Goal: Contribute content: Contribute content

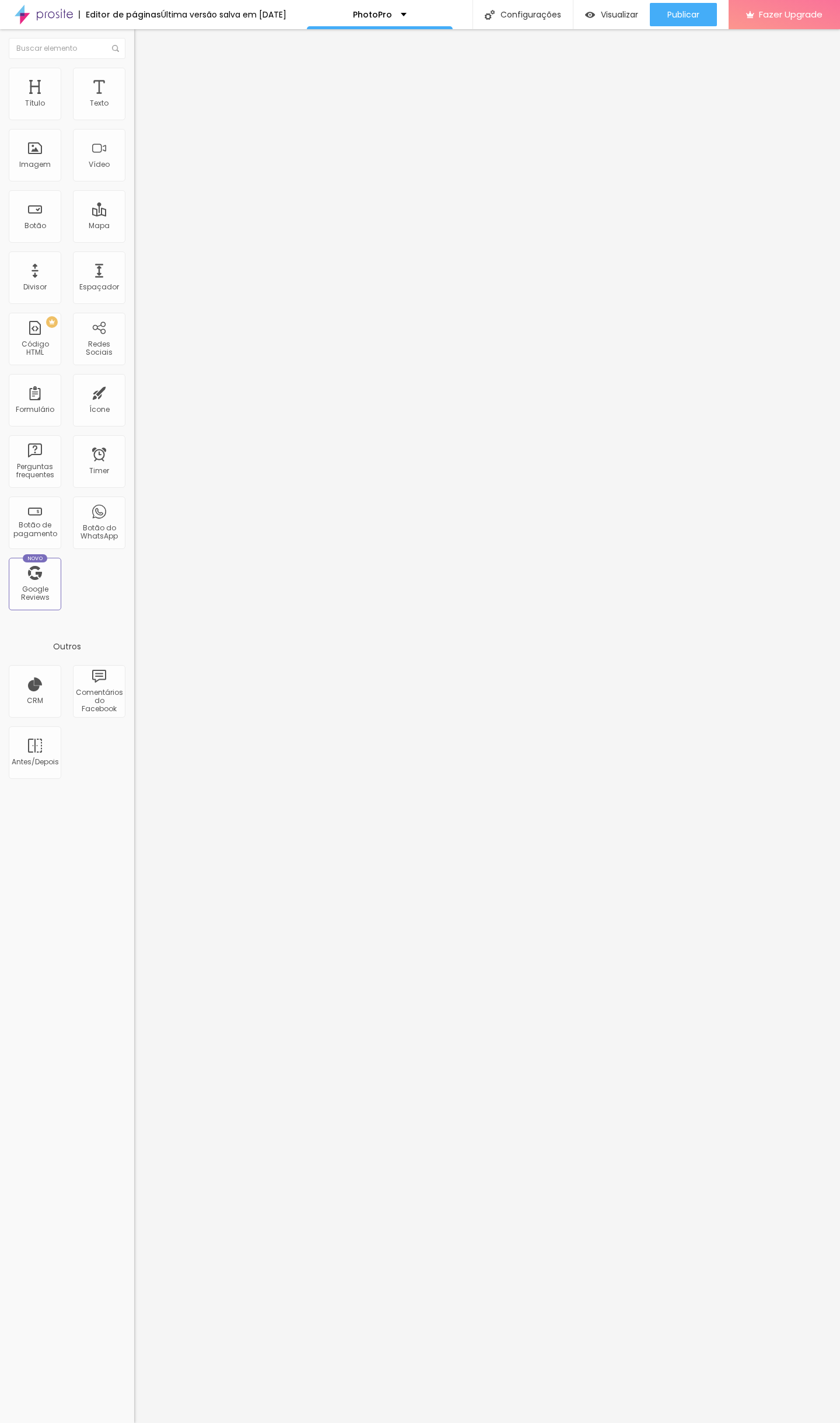
click at [134, 80] on li "Avançado" at bounding box center [201, 73] width 134 height 12
type input "2"
type input "3"
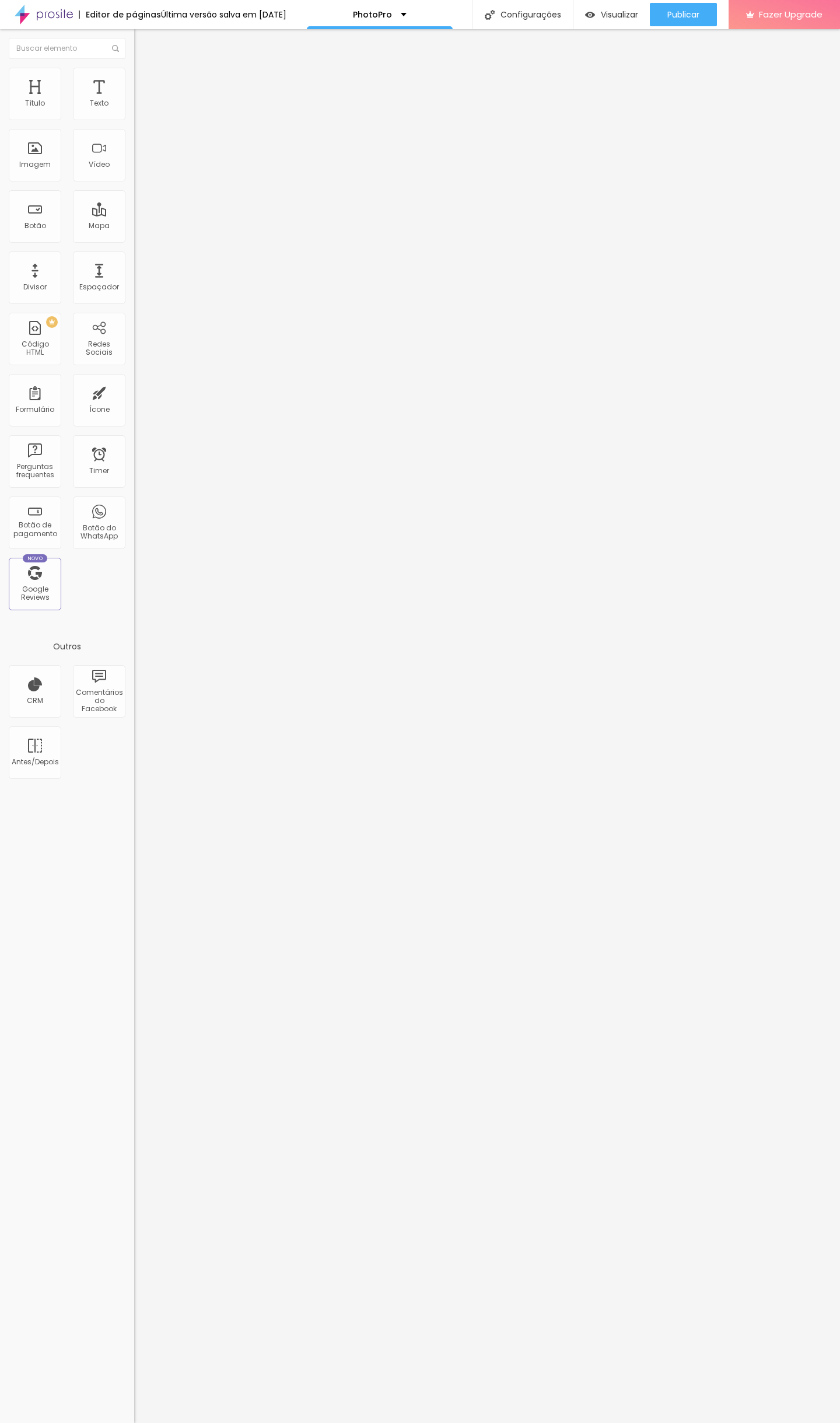
type input "4"
type input "5"
type input "7"
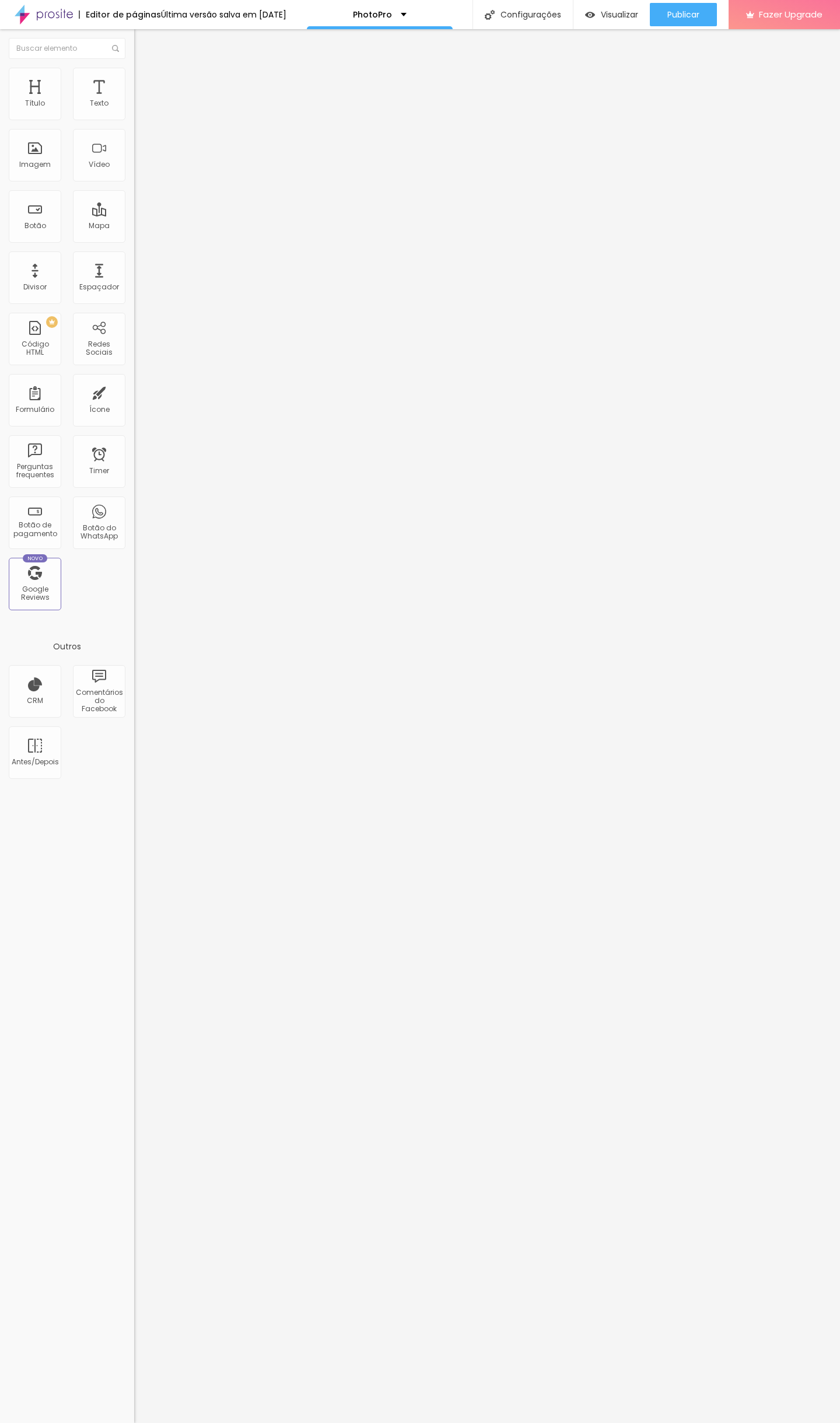
type input "7"
type input "9"
type input "11"
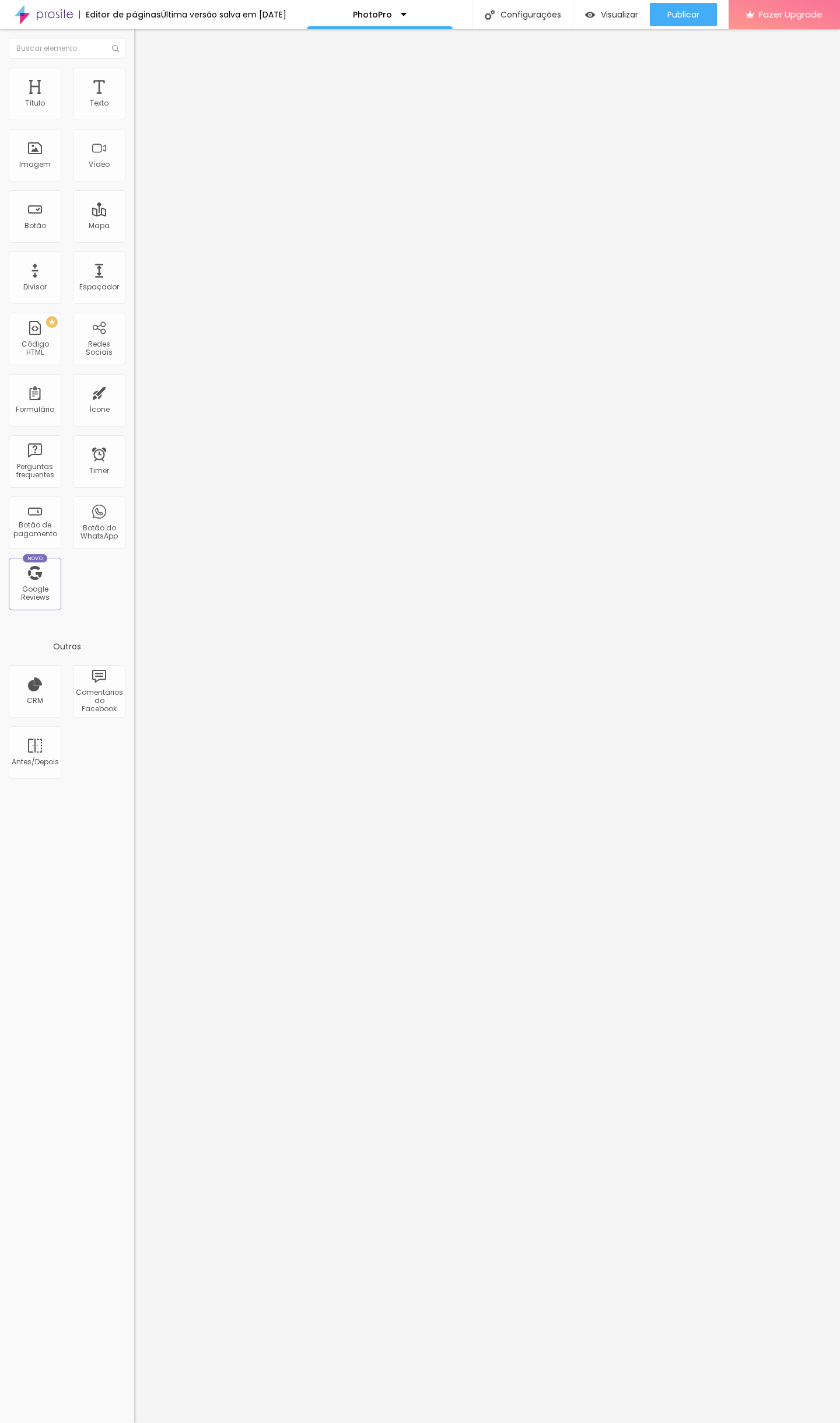
type input "12"
type input "15"
type input "16"
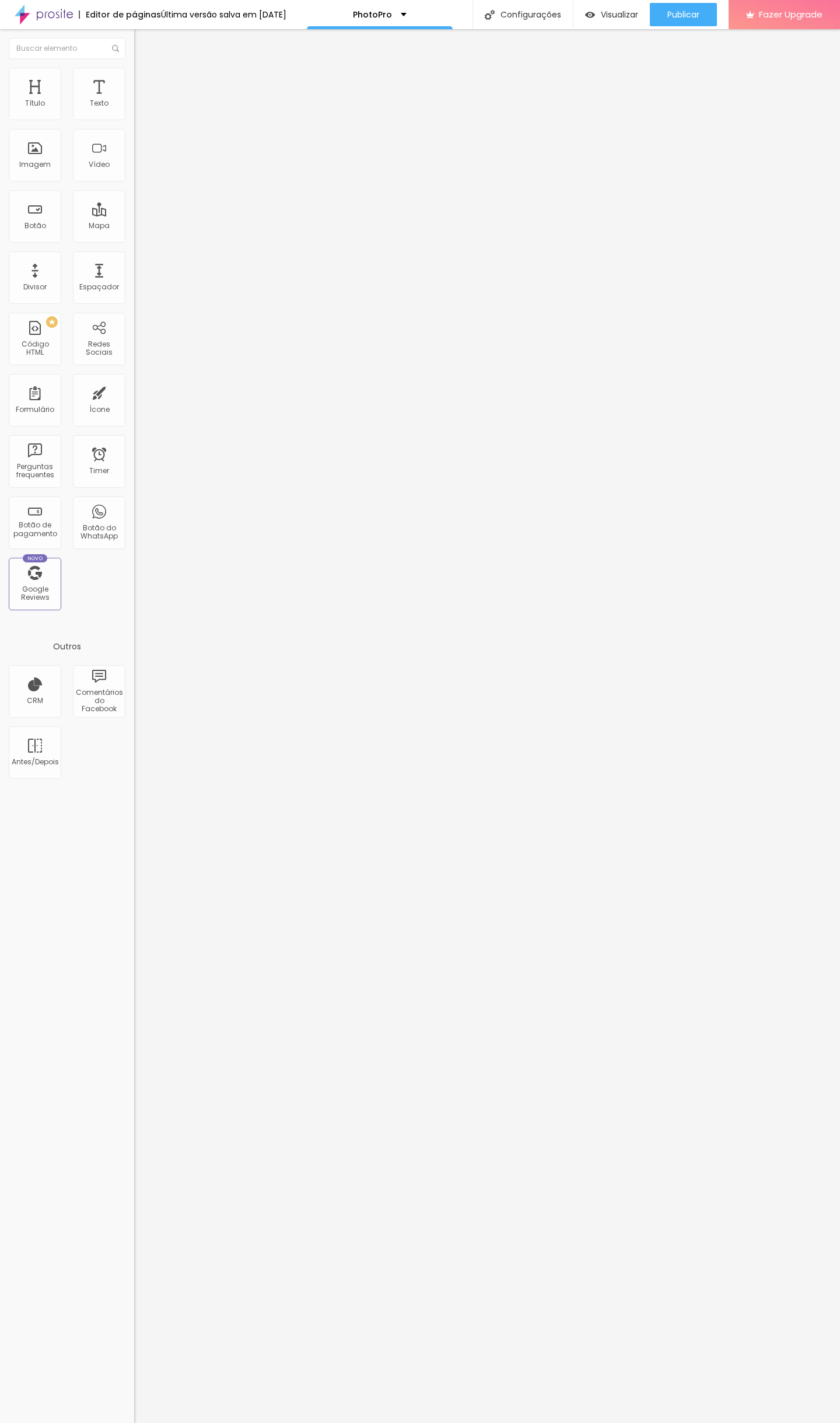
type input "16"
type input "20"
type input "22"
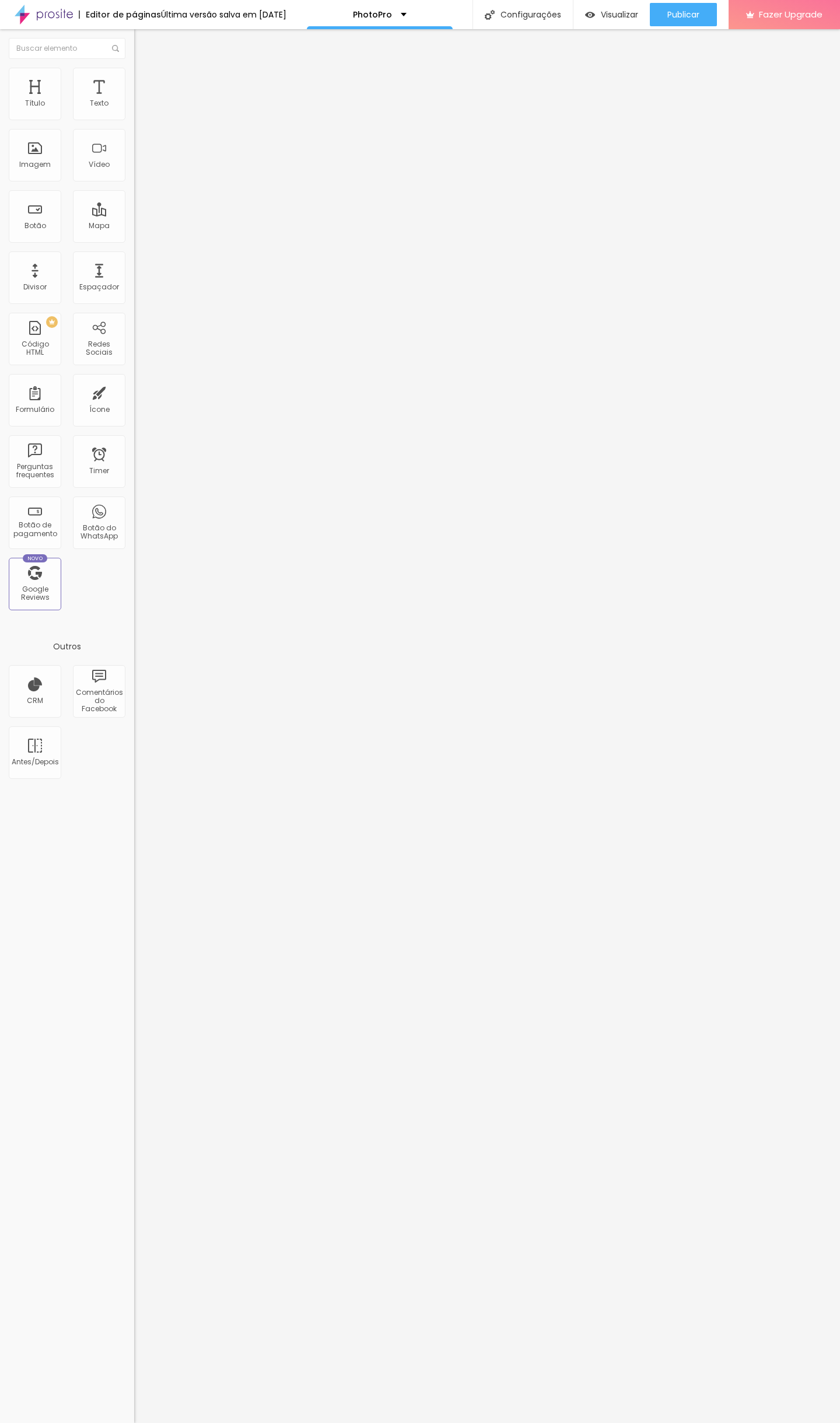
type input "25"
type input "27"
type input "30"
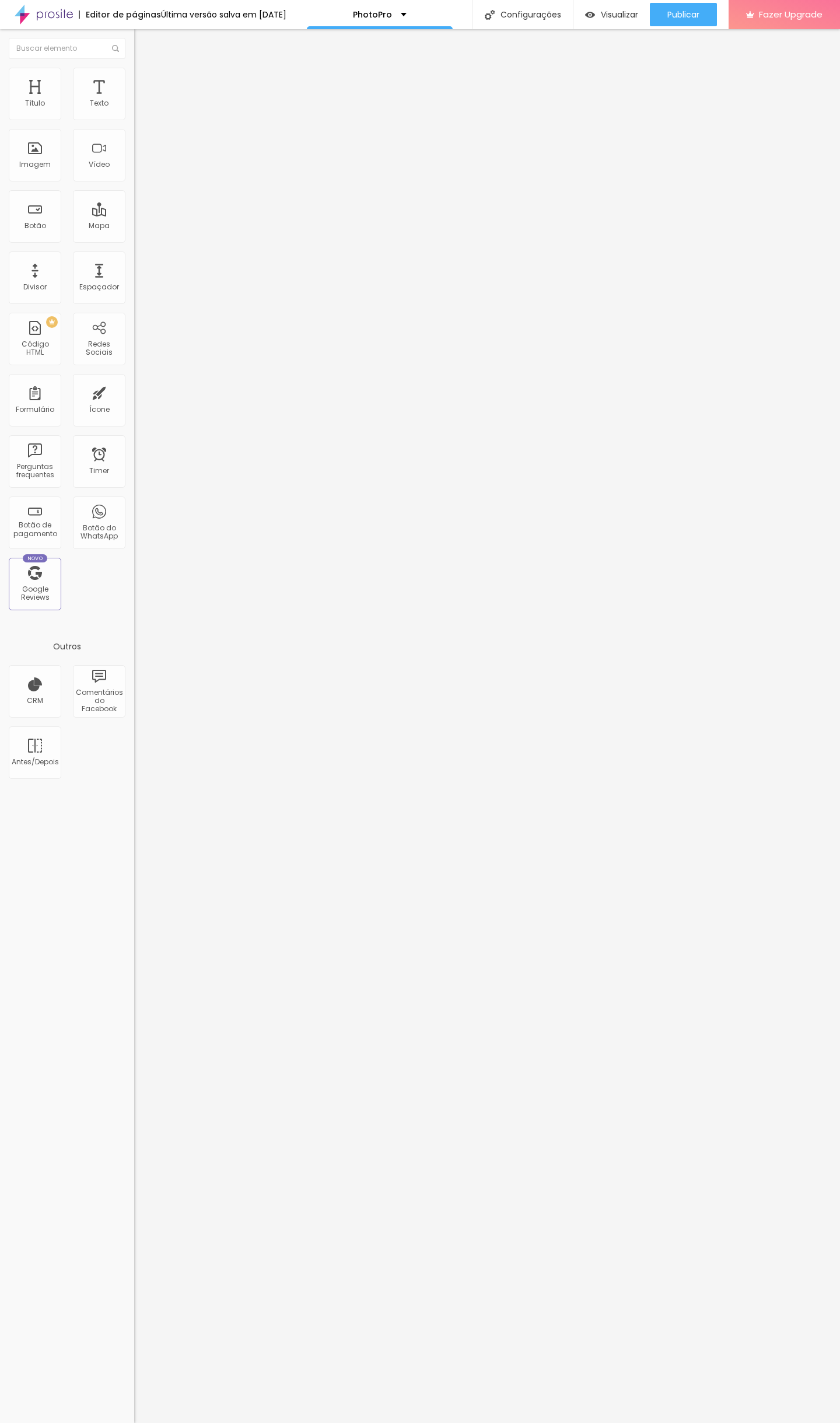
type input "30"
type input "32"
type input "35"
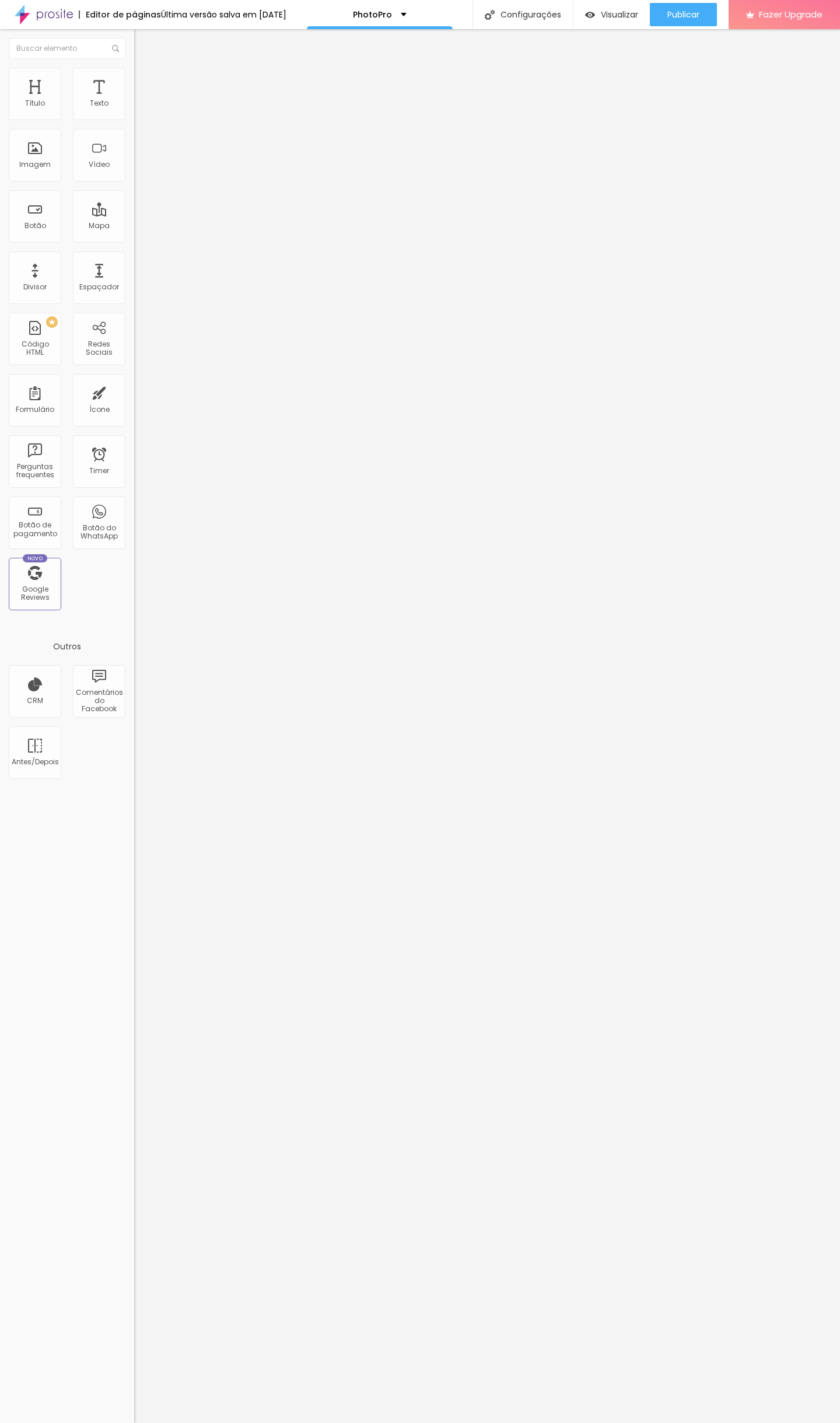
type input "37"
type input "39"
type input "40"
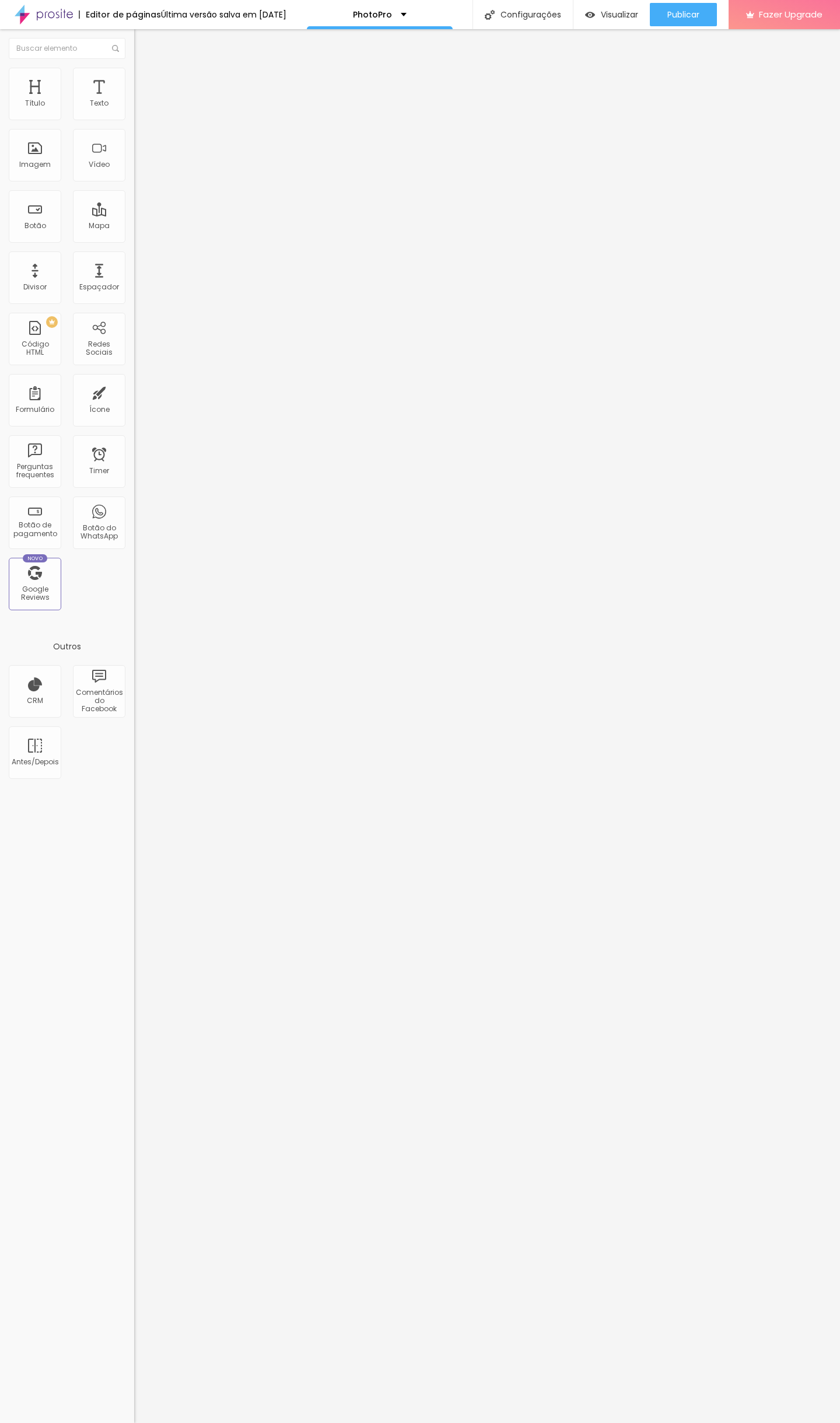
type input "40"
type input "43"
type input "44"
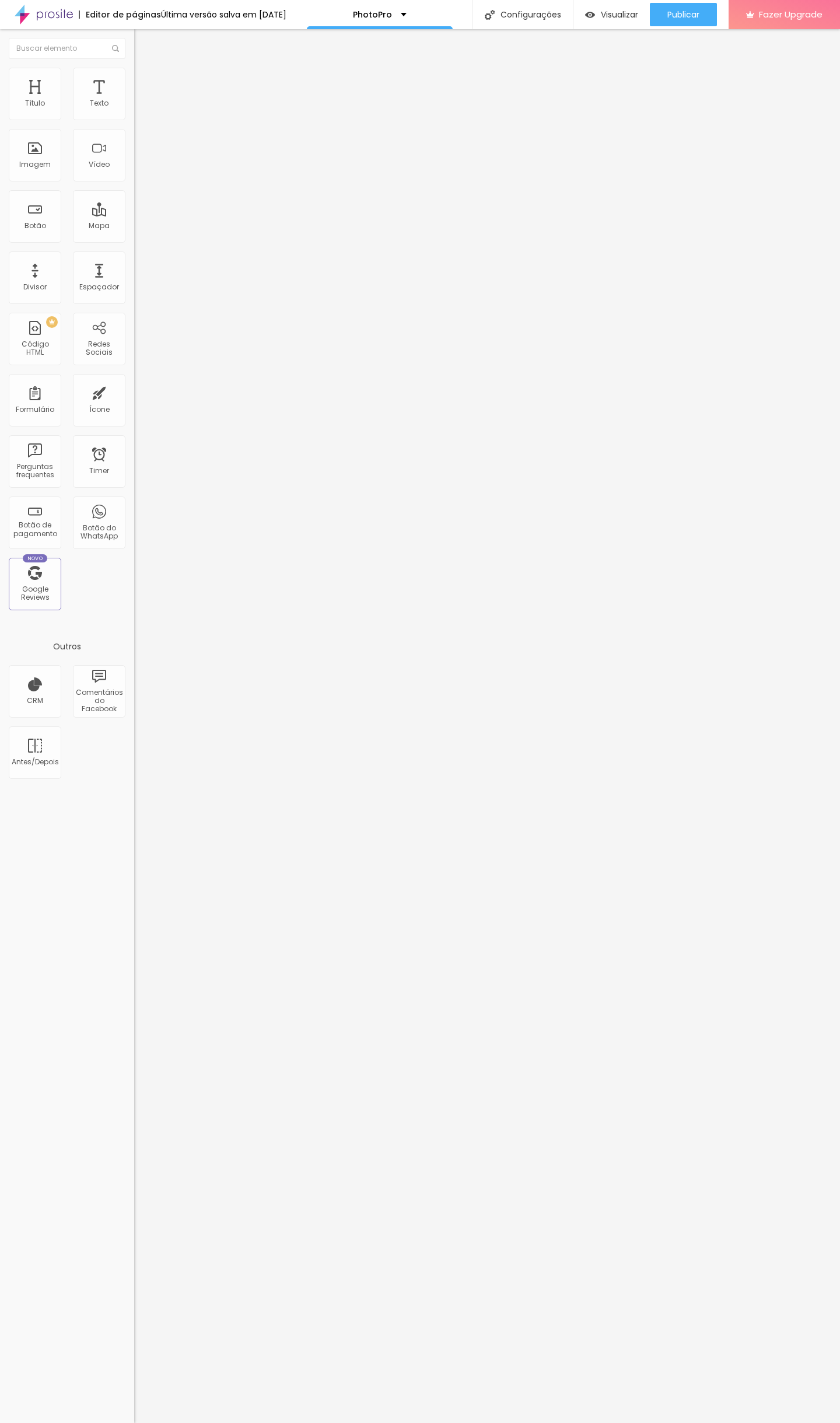
type input "46"
type input "48"
type input "49"
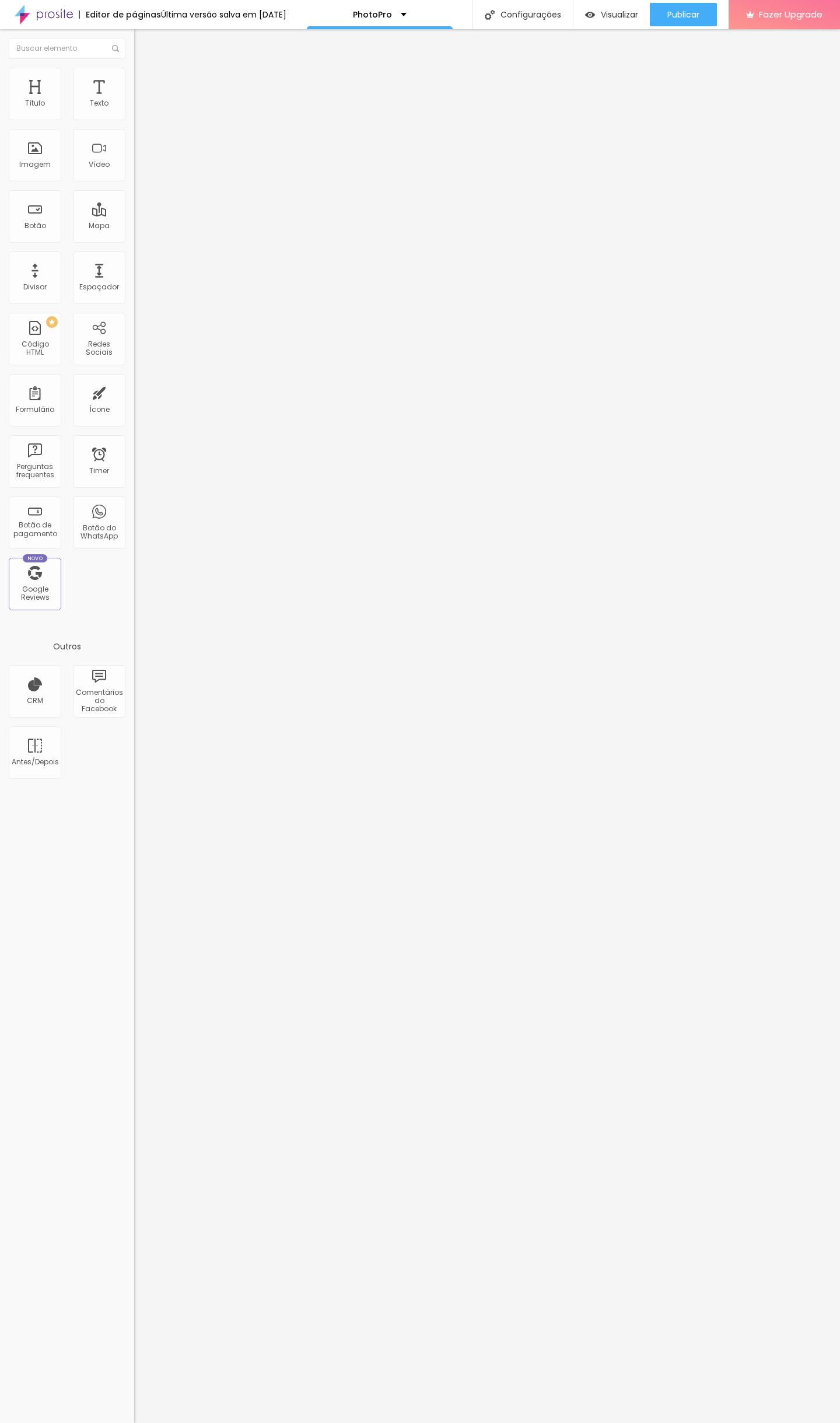
type input "49"
type input "52"
type input "53"
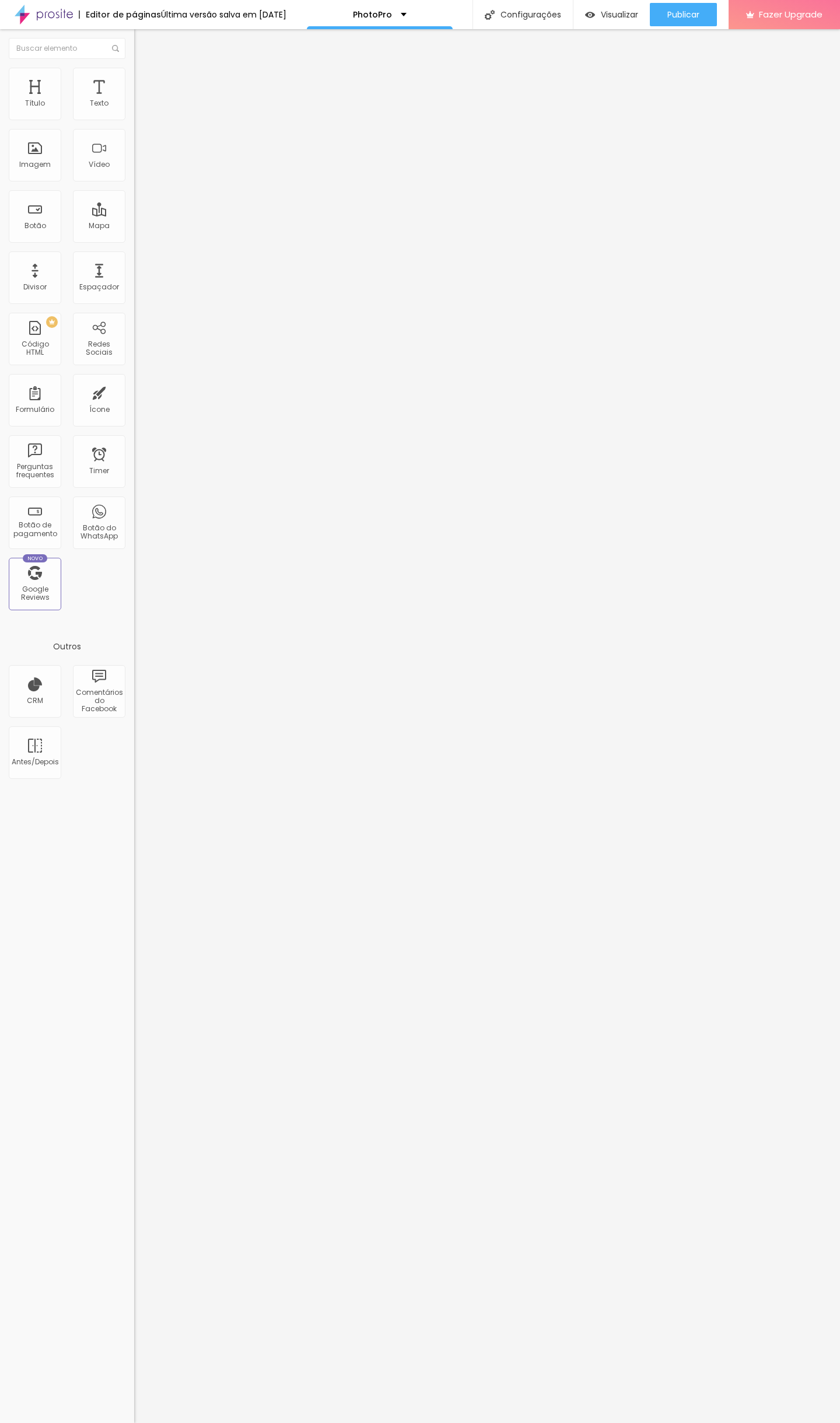
type input "54"
type input "56"
type input "58"
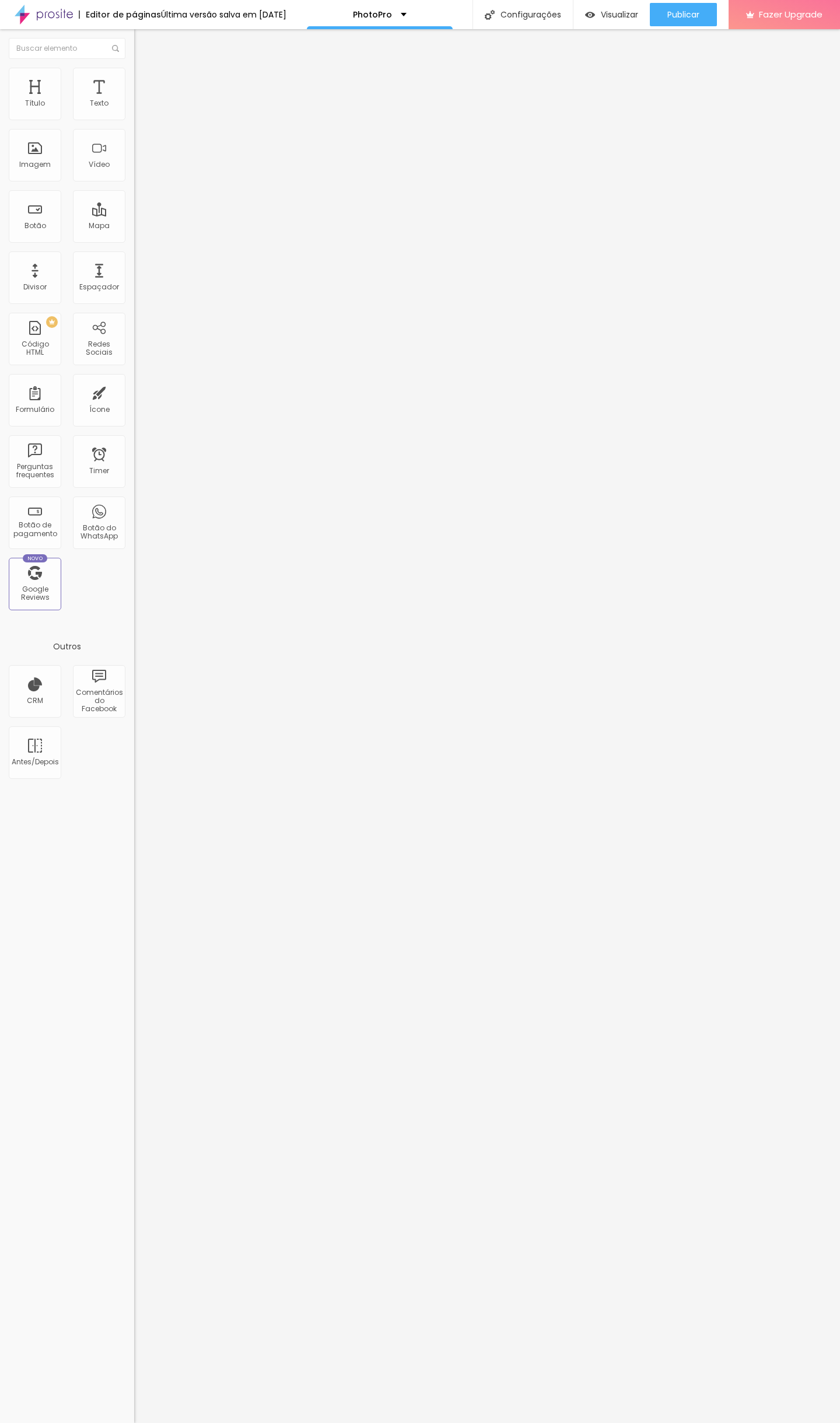
type input "58"
type input "59"
type input "61"
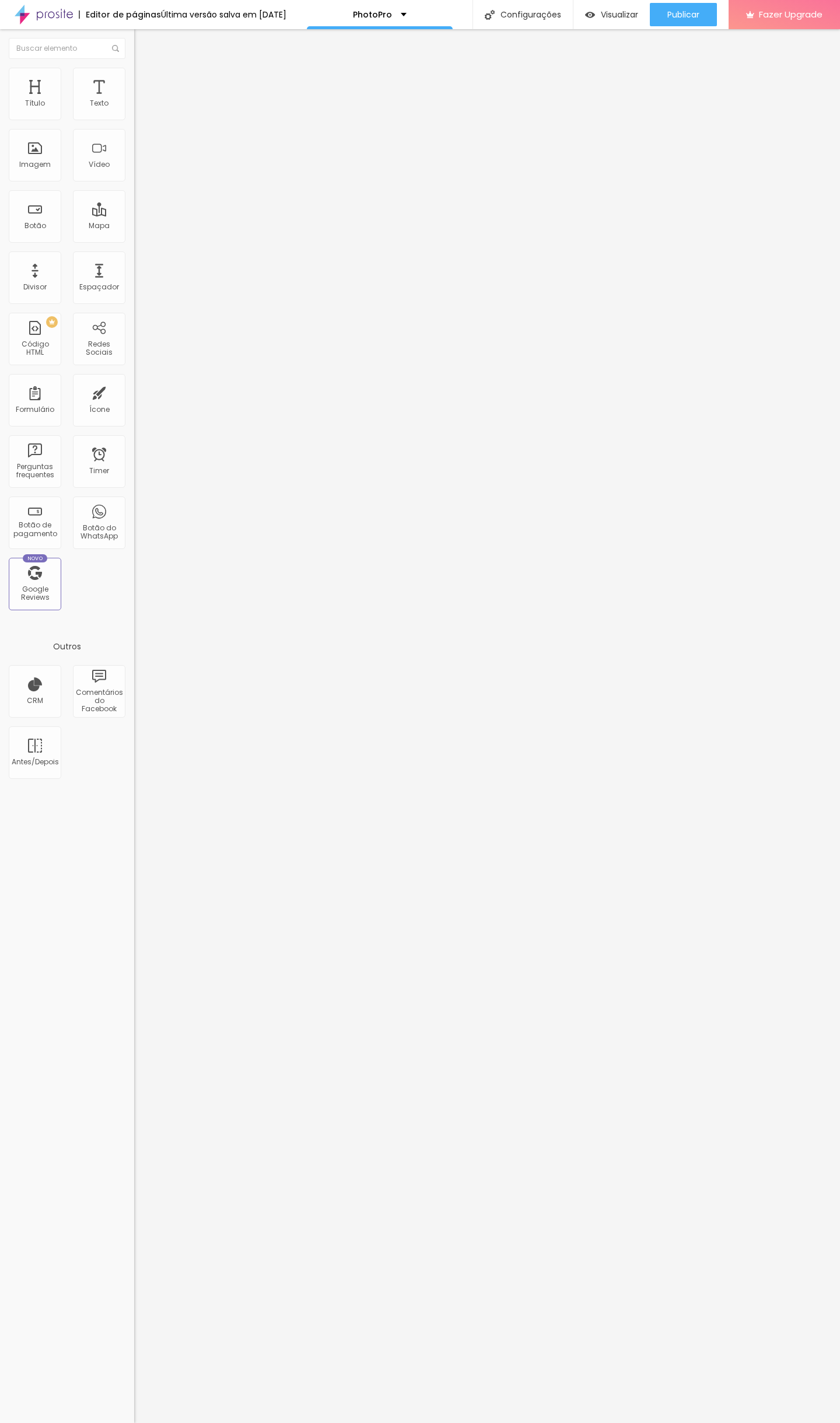
type input "63"
type input "64"
type input "67"
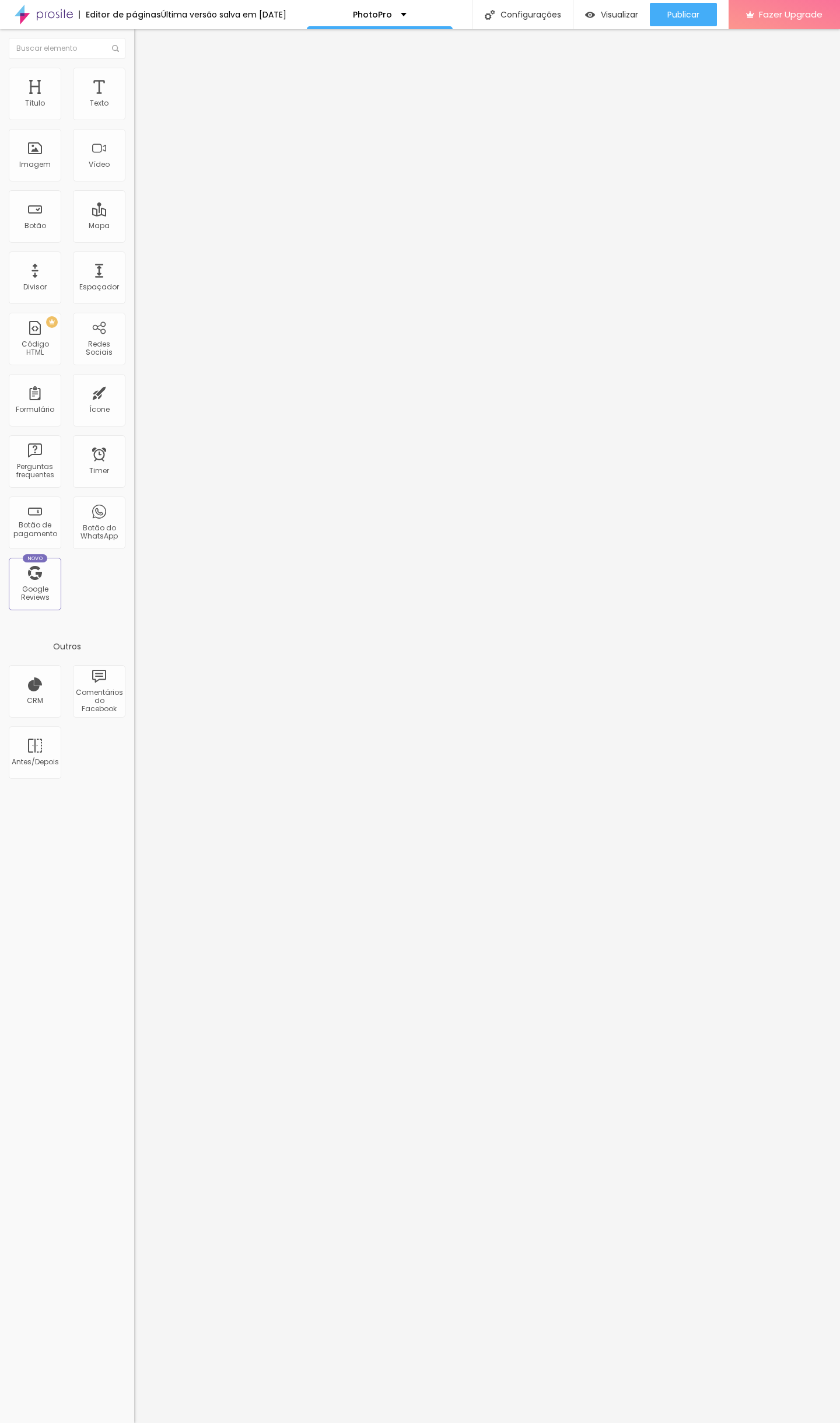
type input "67"
type input "68"
type input "70"
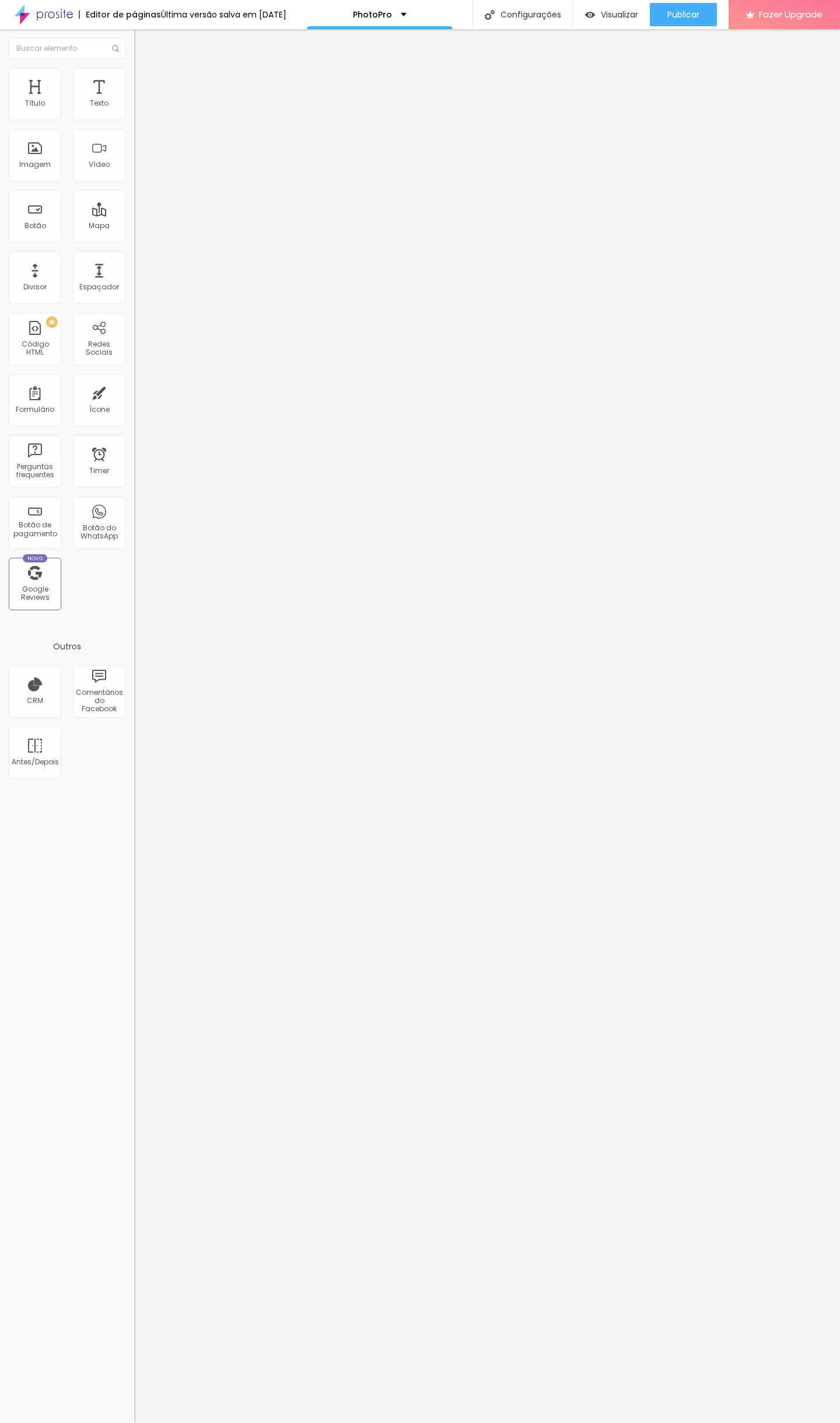
type input "72"
type input "73"
type input "76"
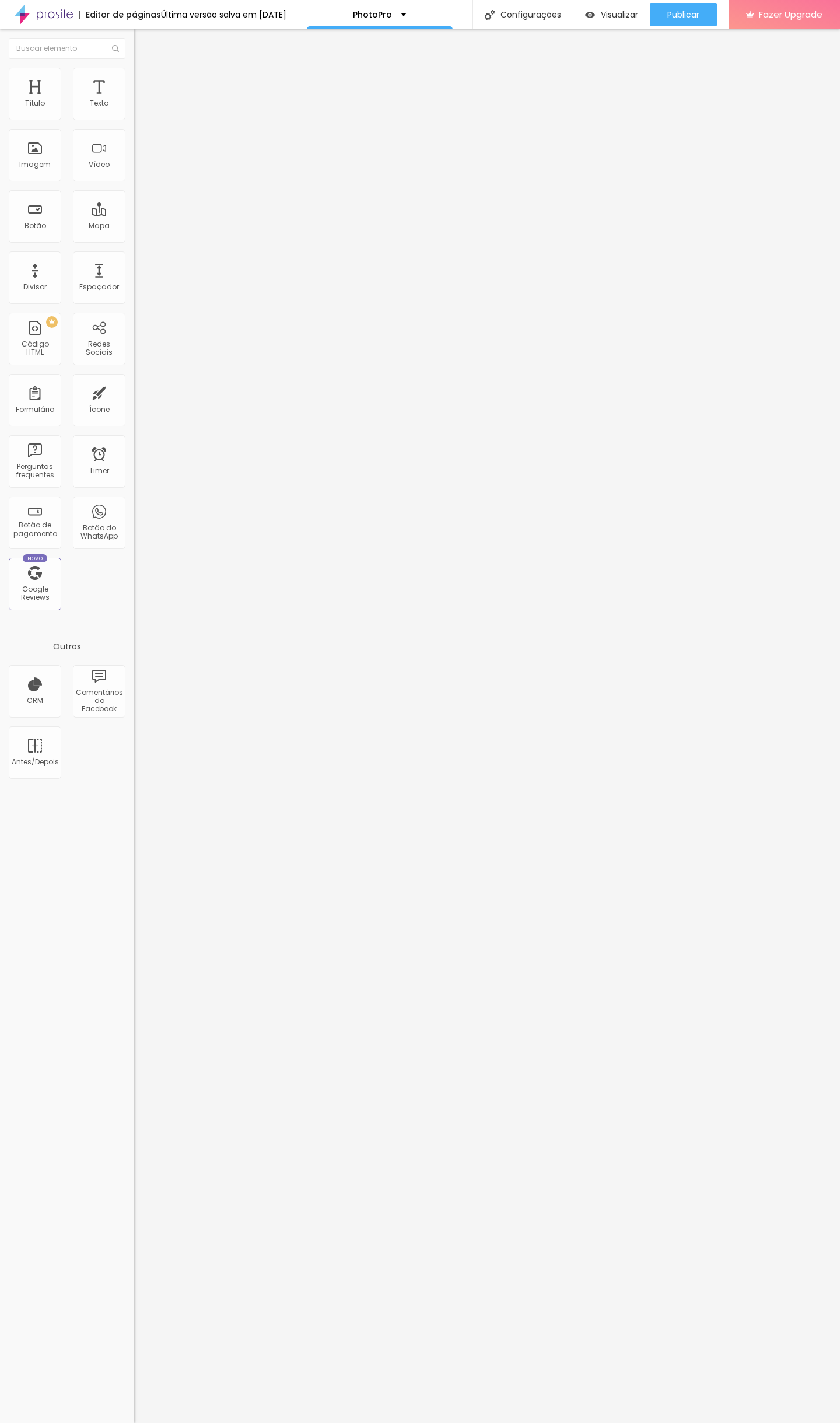
type input "76"
type input "77"
type input "81"
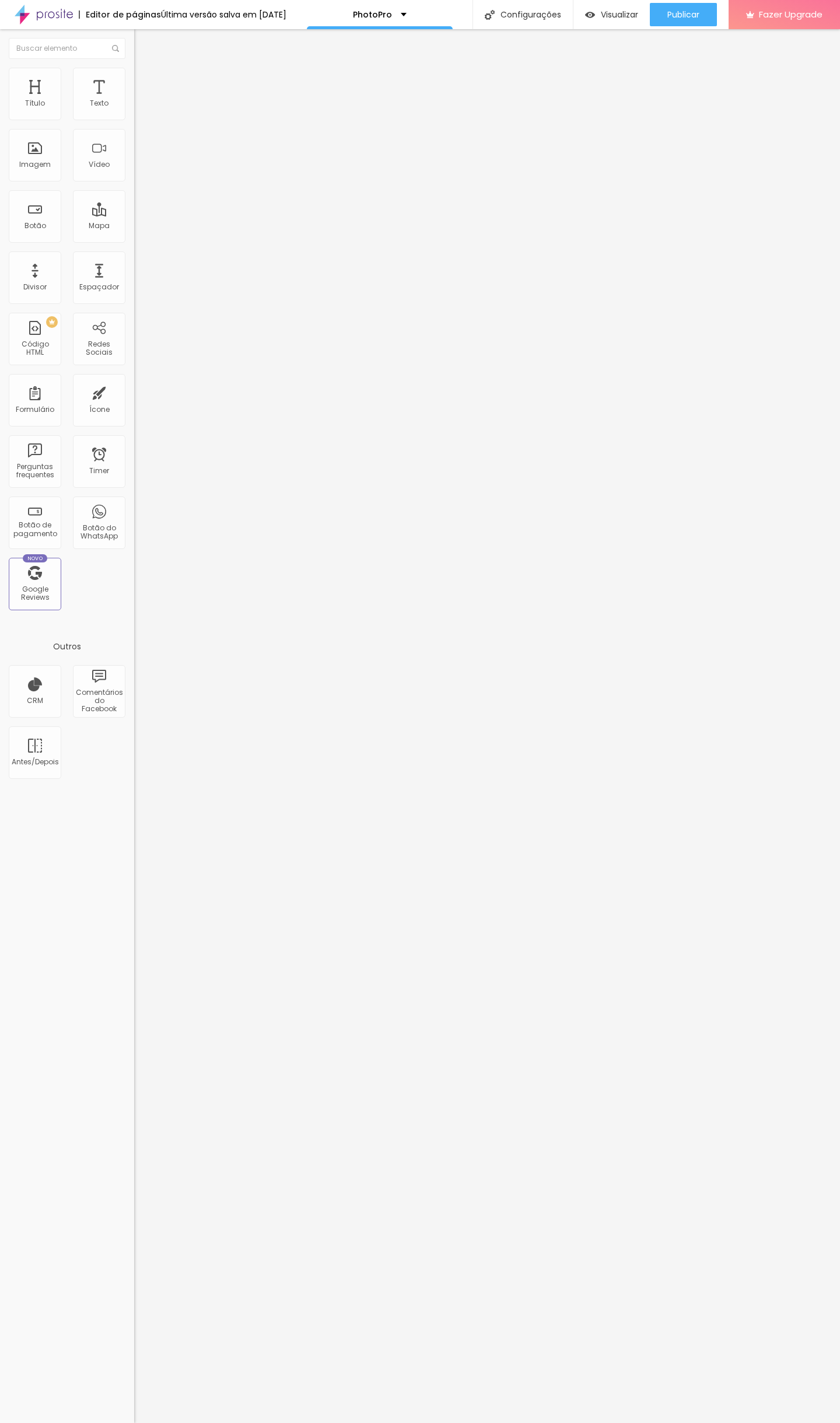
type input "83"
type input "87"
type input "91"
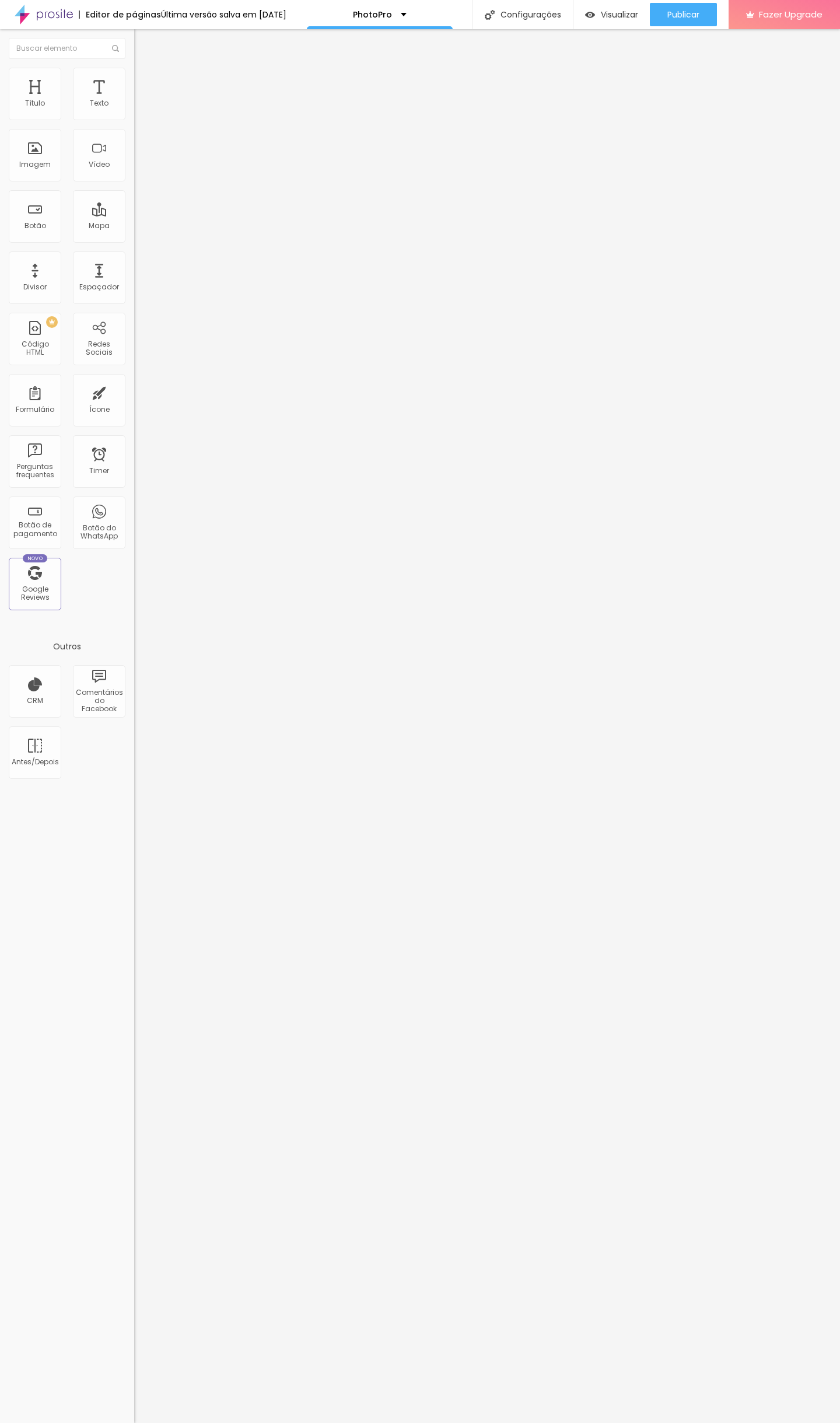
type input "91"
type input "95"
type input "98"
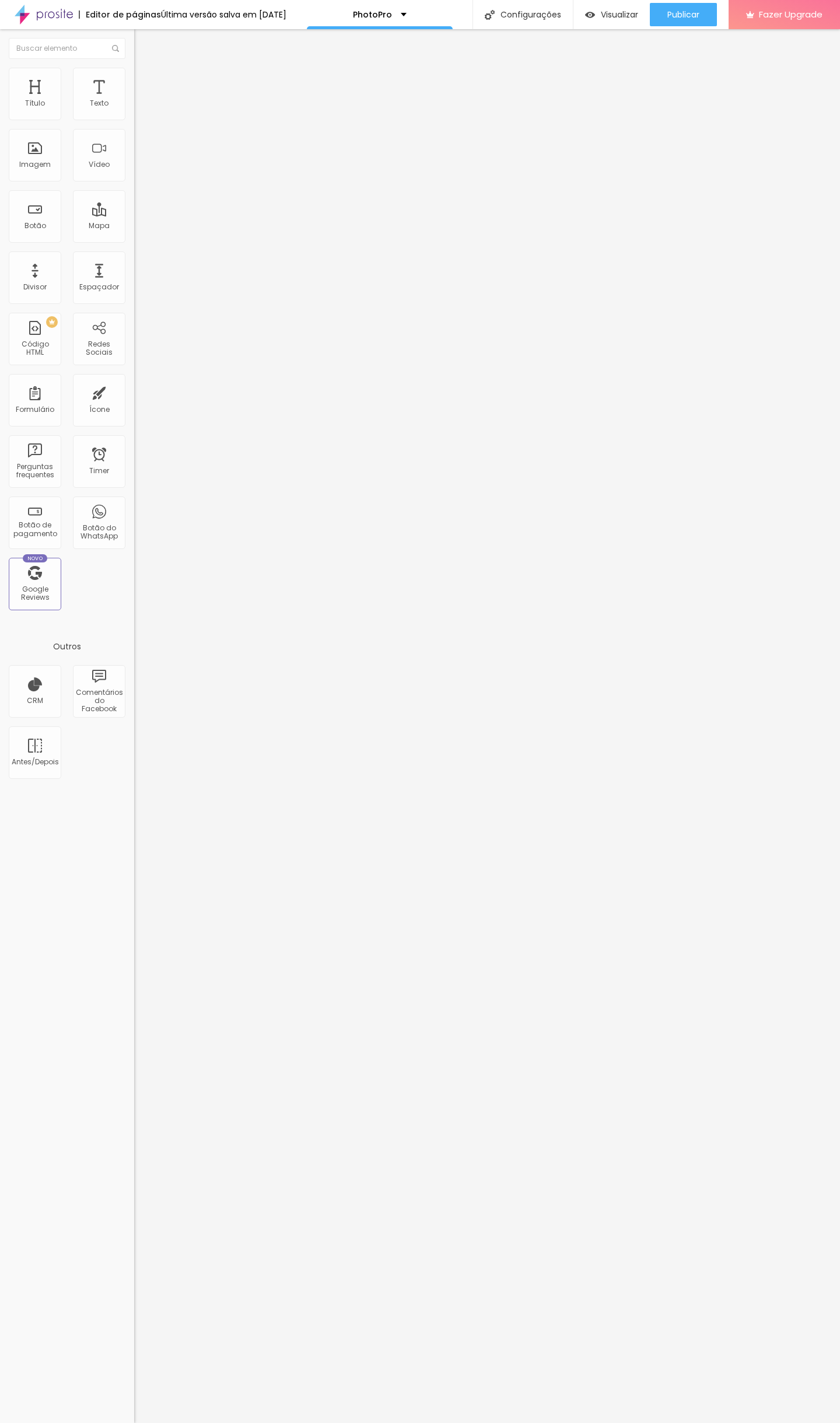
type input "100"
drag, startPoint x: 28, startPoint y: 139, endPoint x: 263, endPoint y: 161, distance: 236.0
type input "100"
click at [210, 380] on input "range" at bounding box center [172, 385] width 76 height 10
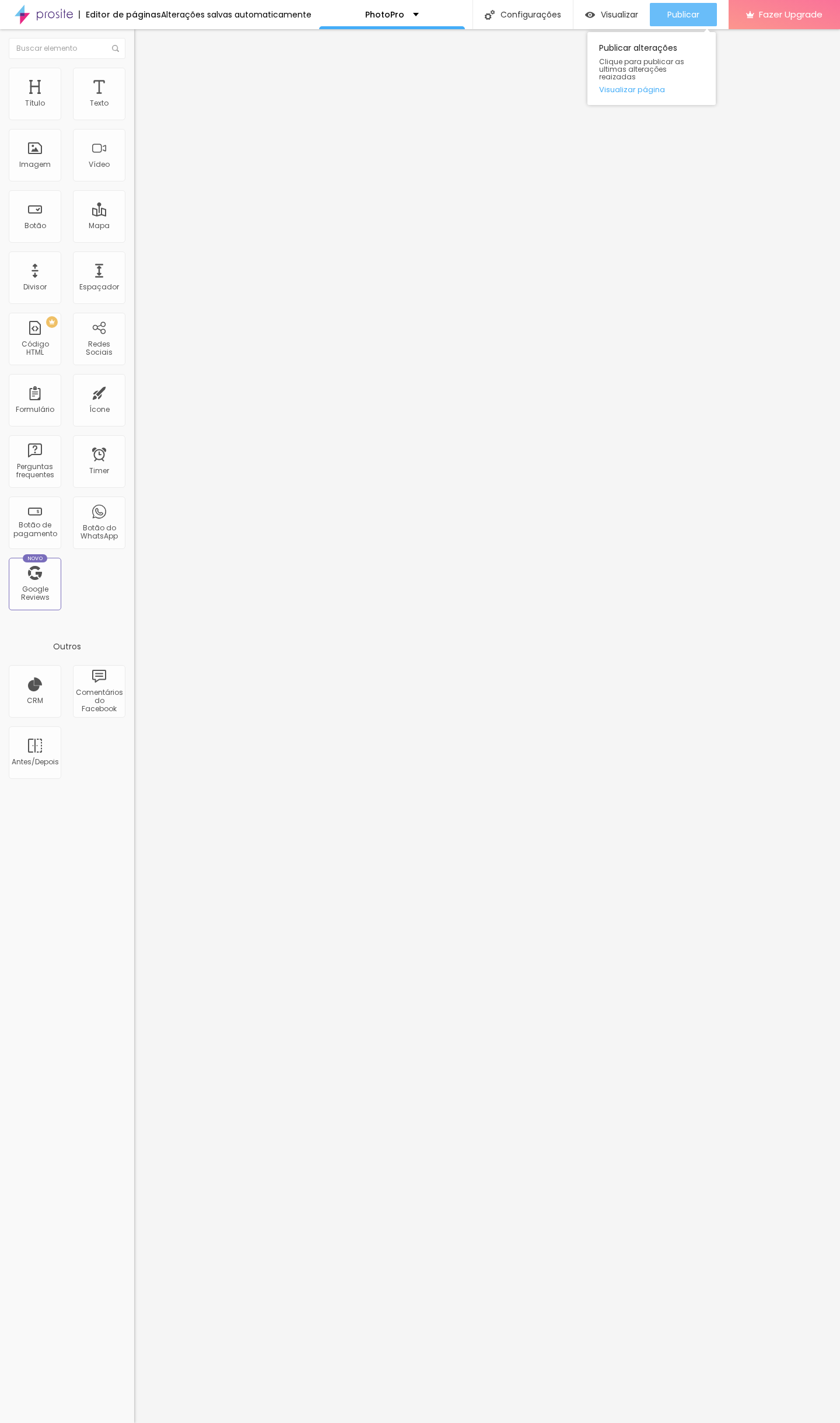
click at [689, 17] on span "Publicar" at bounding box center [683, 14] width 32 height 10
click at [134, 100] on img at bounding box center [137, 96] width 7 height 7
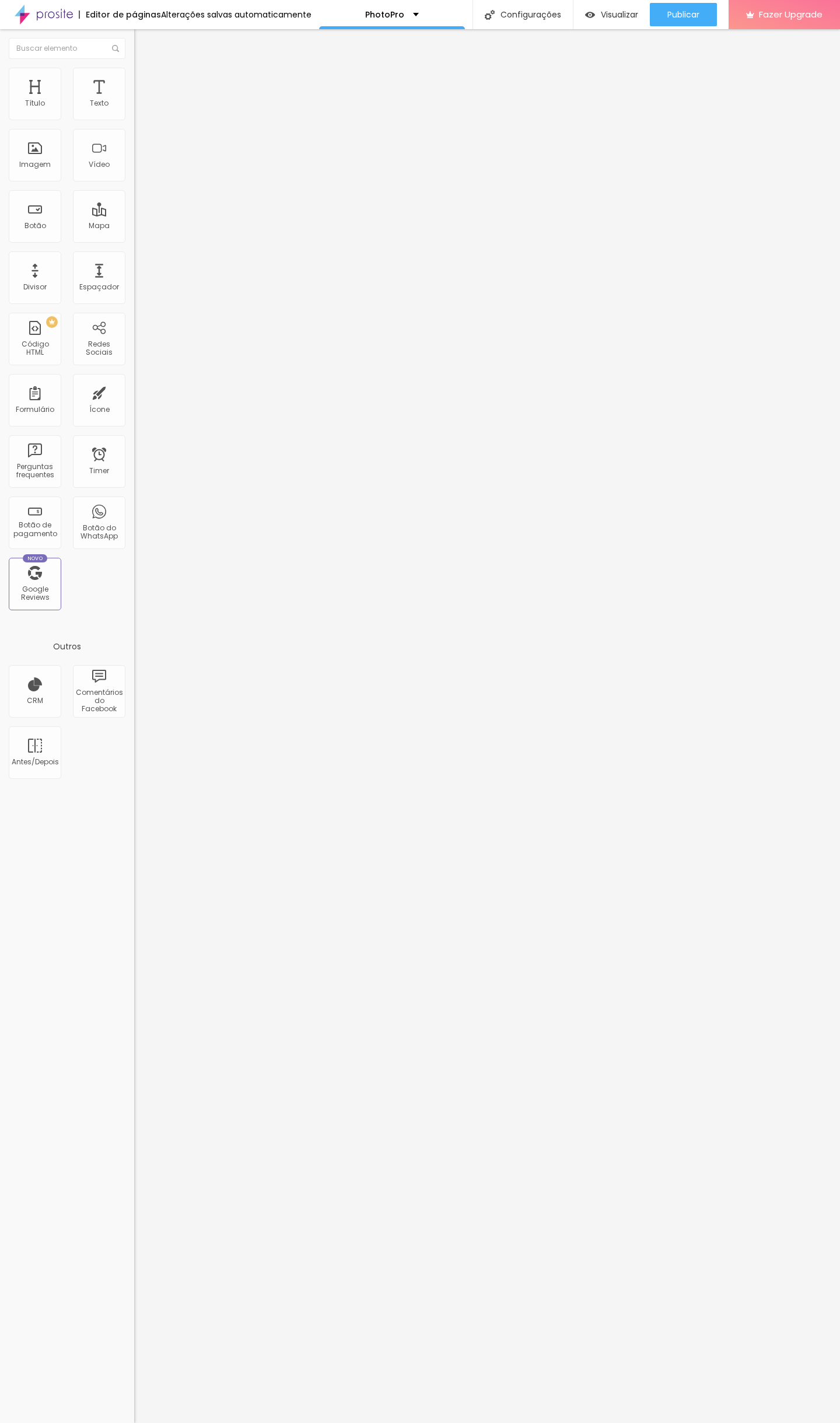
drag, startPoint x: 457, startPoint y: 568, endPoint x: 674, endPoint y: 566, distance: 217.0
click at [674, 1423] on div "Código HTML 1 < iframe src = "https://gamma.app/embed/xiy7tbahf9k8au9" style = …" at bounding box center [420, 1450] width 840 height 55
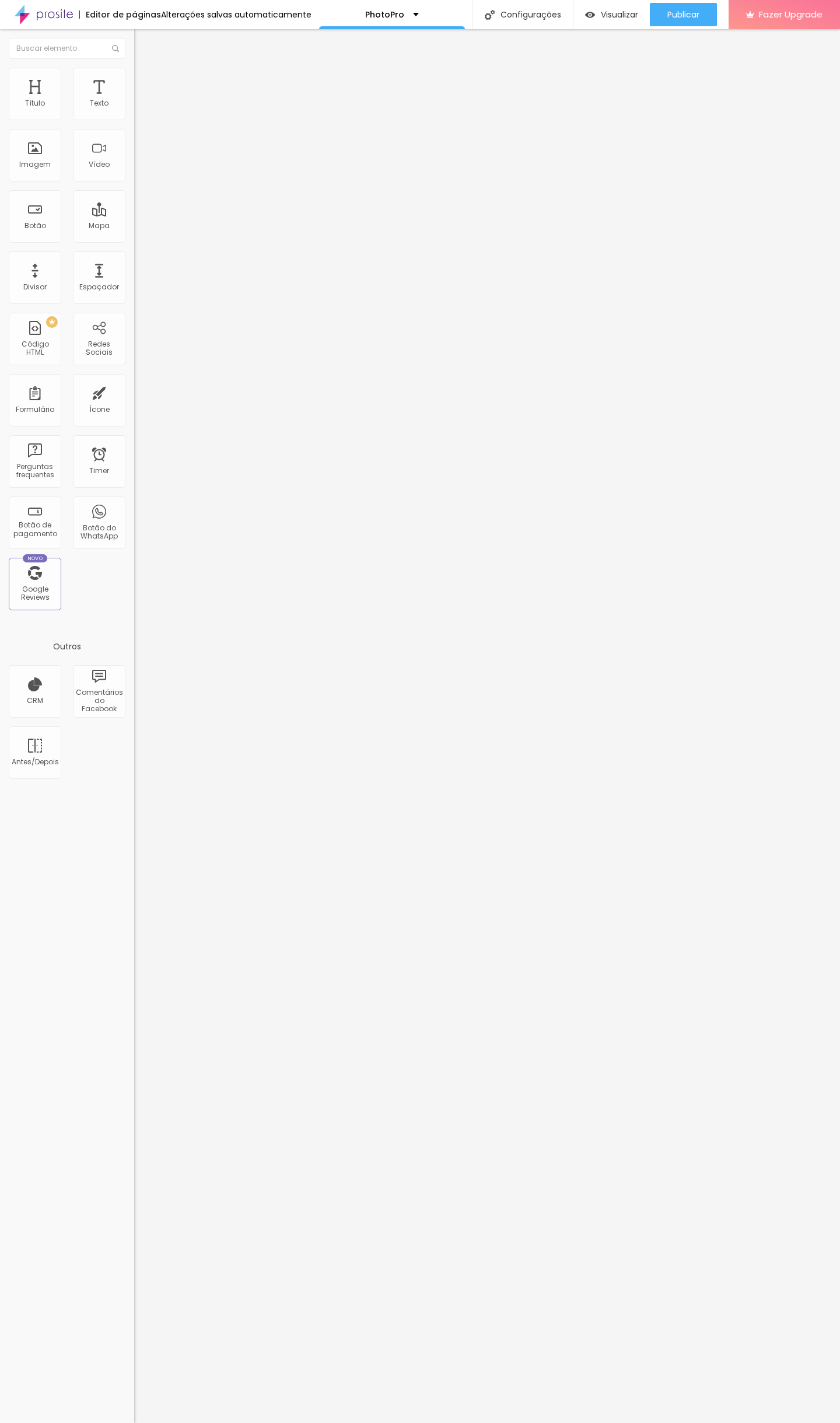
click at [608, 1423] on div "< iframe src = "https://gamma.app/embed/xiy7tbahf9k8au9" style = "width: 800px;…" at bounding box center [432, 1441] width 817 height 0
drag, startPoint x: 289, startPoint y: 568, endPoint x: 178, endPoint y: 568, distance: 111.0
click at [178, 1423] on div "Código HTML 1 < iframe src = "https://gamma.app/embed/xiy7tbahf9k8au9" style = …" at bounding box center [420, 1450] width 840 height 55
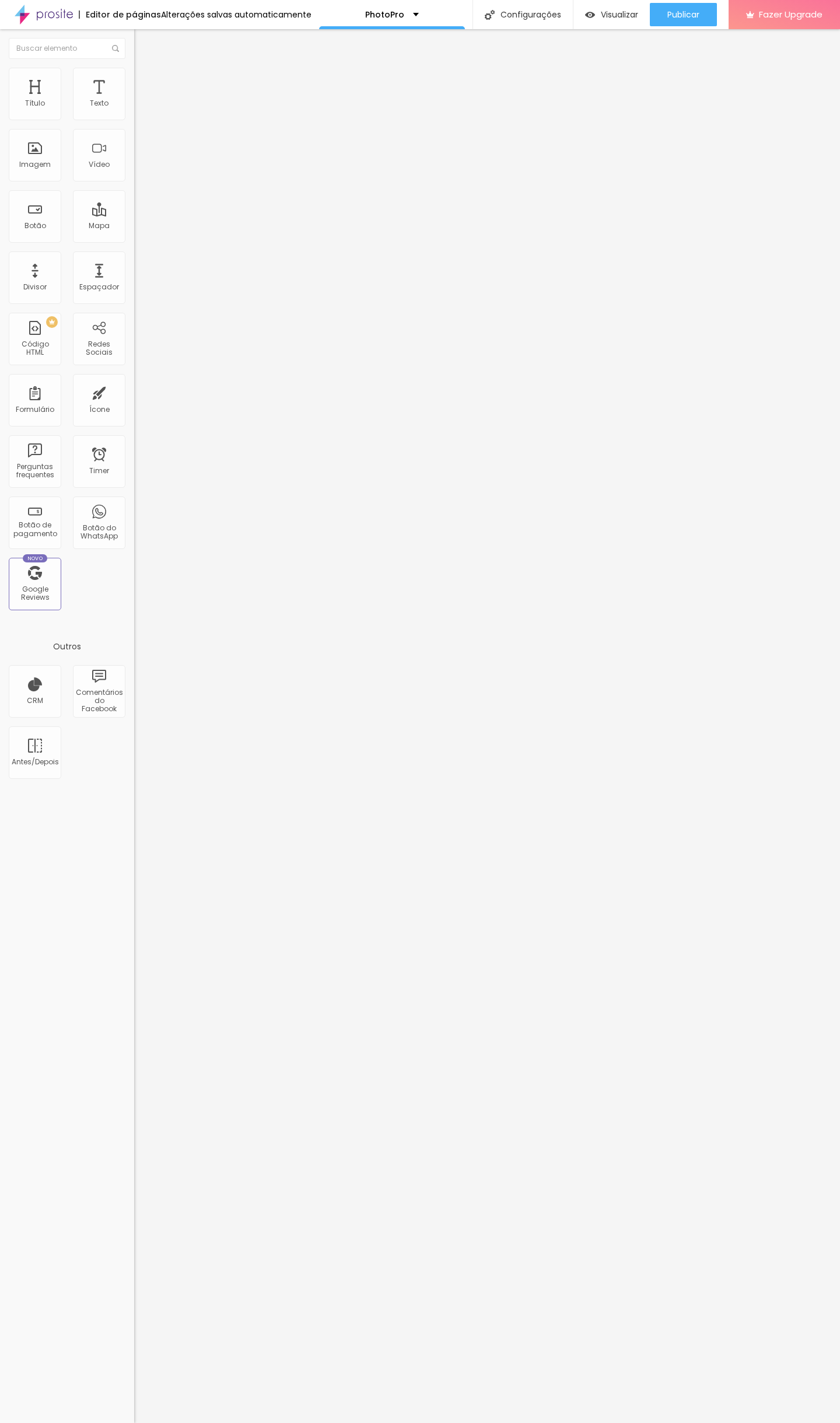
drag, startPoint x: 293, startPoint y: 571, endPoint x: 178, endPoint y: 570, distance: 115.0
click at [178, 1423] on div "Código HTML 1 < iframe src = "https://gamma.app/embed/xiy7tbahf9k8au9" style = …" at bounding box center [420, 1450] width 840 height 55
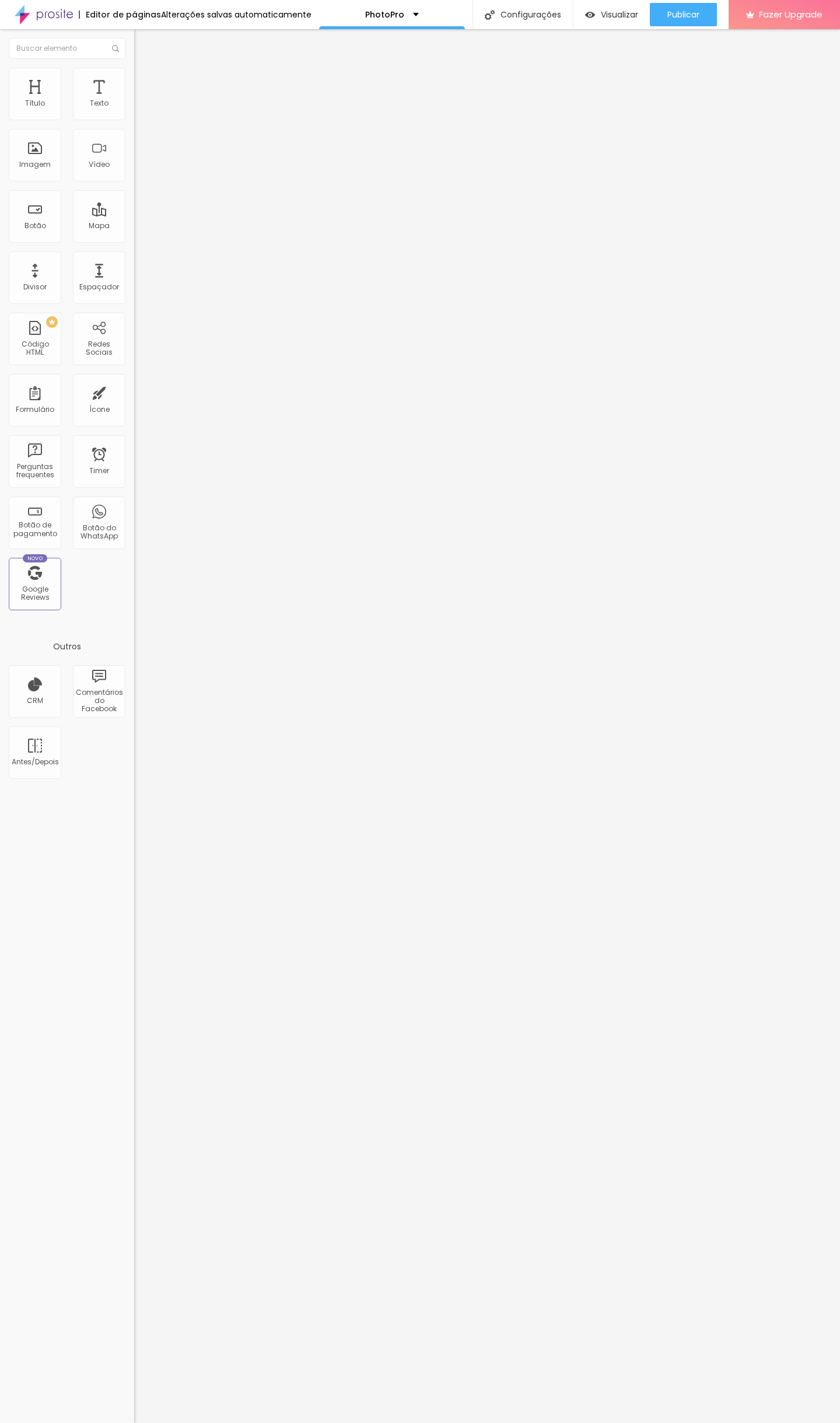
click at [683, 18] on span "Publicar" at bounding box center [683, 14] width 32 height 10
click at [134, 100] on img at bounding box center [137, 96] width 7 height 7
drag, startPoint x: 369, startPoint y: 572, endPoint x: 243, endPoint y: 572, distance: 126.0
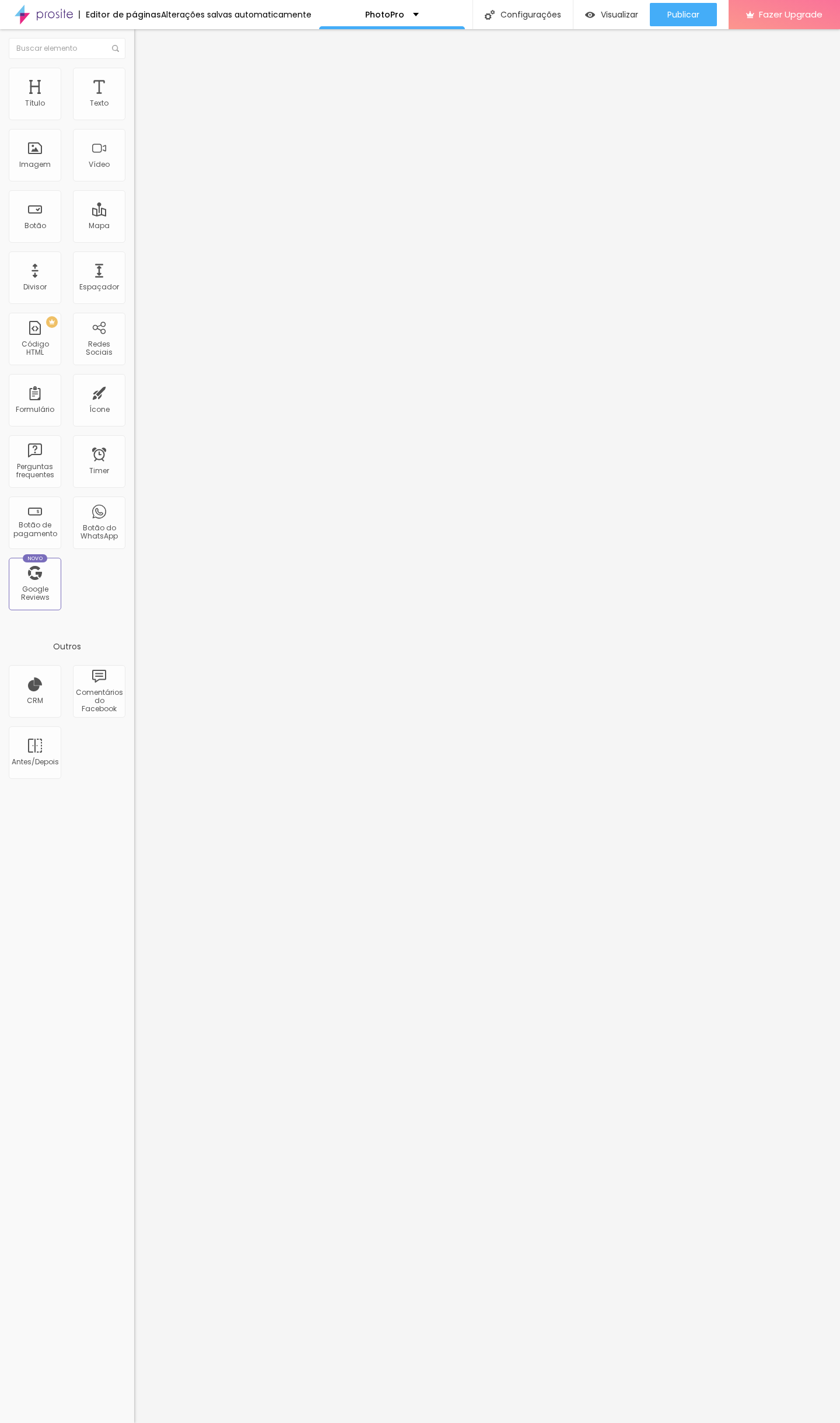
drag, startPoint x: 469, startPoint y: 568, endPoint x: 166, endPoint y: 576, distance: 303.1
click at [166, 1423] on div "Código HTML 1 < iframe src = "https://gamma.app/embed/xiy7tbahf9k8au9" style = …" at bounding box center [420, 1450] width 840 height 55
drag, startPoint x: 369, startPoint y: 640, endPoint x: 309, endPoint y: 604, distance: 70.0
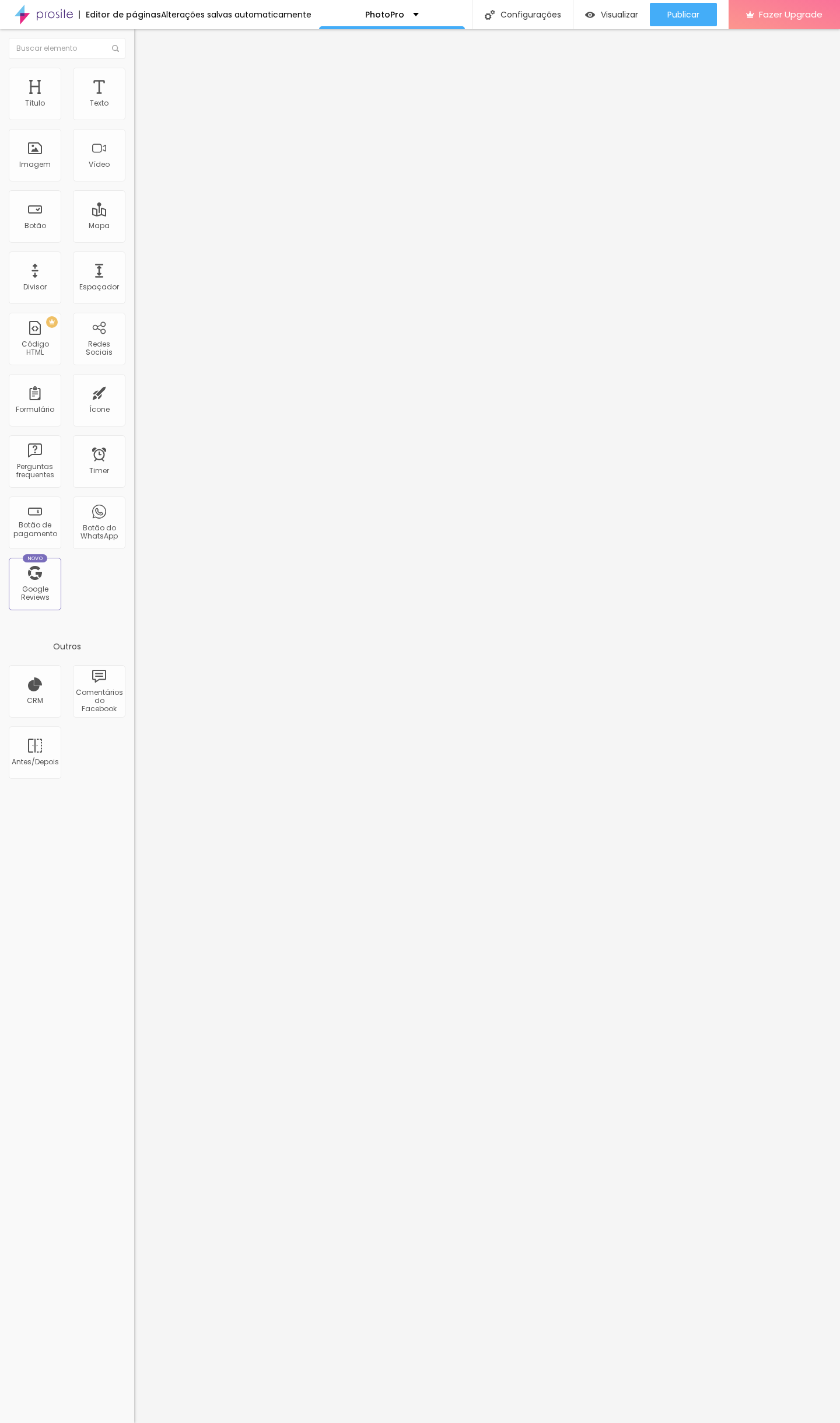
click at [368, 1423] on div "< iframe src = "https://gamma.app/embed/xiy7tbahf9k8au9" style = "width: 800px;…" at bounding box center [432, 1441] width 817 height 0
drag, startPoint x: 235, startPoint y: 571, endPoint x: 180, endPoint y: 573, distance: 55.0
click at [180, 1423] on div "Código HTML 1 < iframe src = "https://gamma.app/embed/xiy7tbahf9k8au9" style = …" at bounding box center [420, 1450] width 840 height 55
click at [339, 1423] on div "< iframe src = "https://gamma.app/embed/xiy7tbahf9k8au9" style = "width: 800px;…" at bounding box center [432, 1441] width 817 height 0
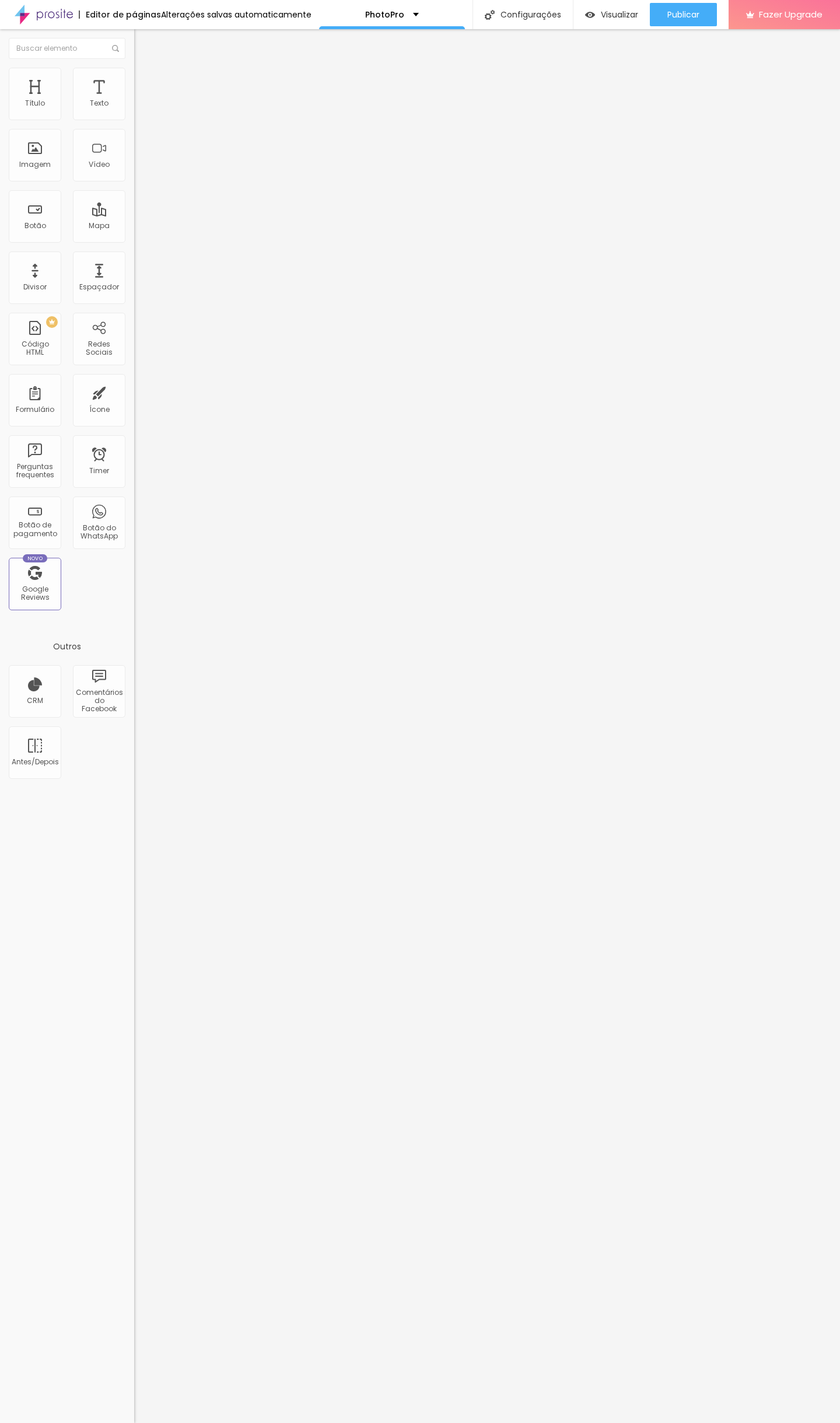
scroll to position [0, 637]
click at [134, 100] on img at bounding box center [137, 96] width 7 height 7
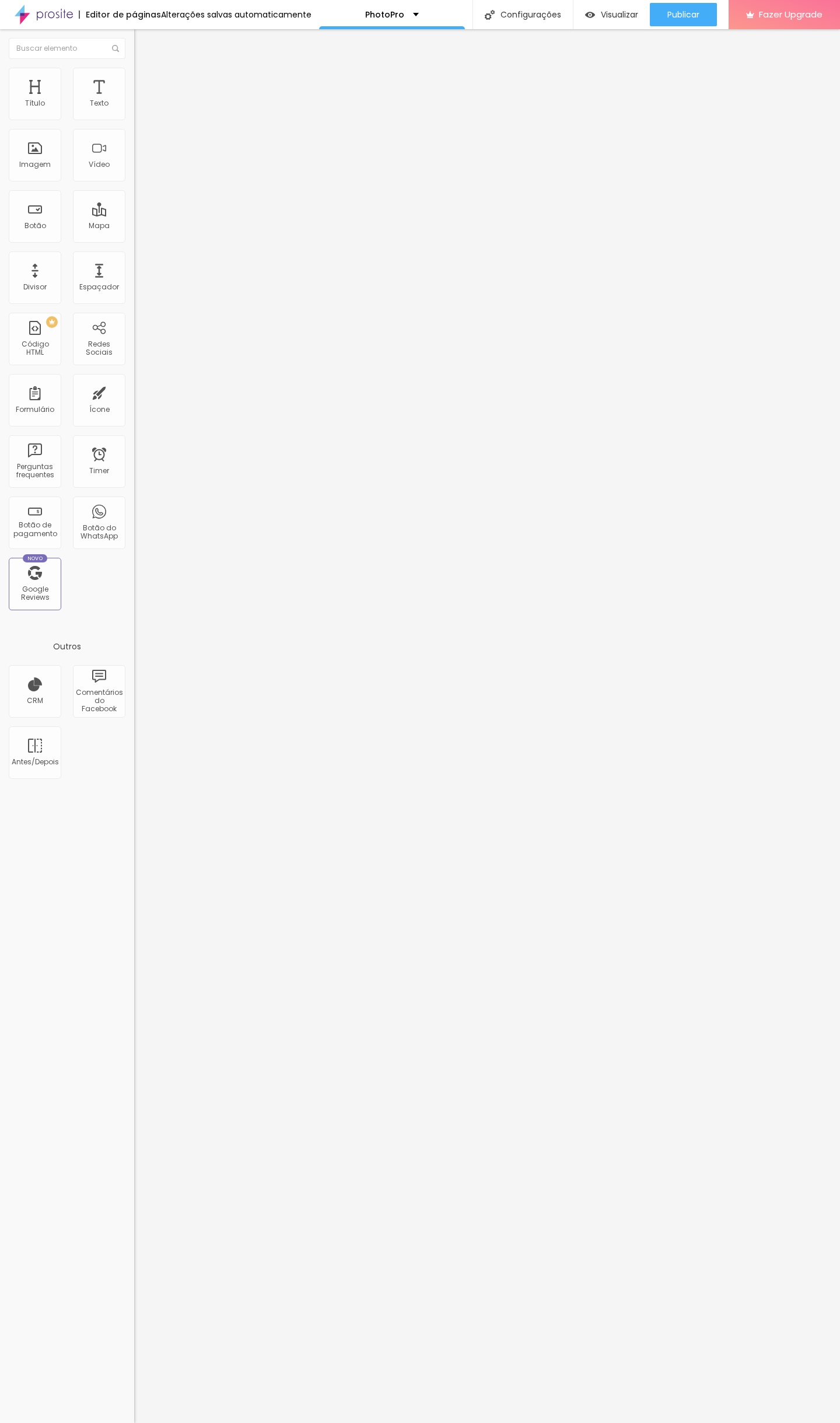
click at [678, 16] on span "Publicar" at bounding box center [683, 14] width 32 height 10
click at [690, 23] on div "Publicar" at bounding box center [683, 14] width 32 height 23
click at [679, 21] on div "Publicar" at bounding box center [683, 14] width 32 height 23
click at [143, 39] on img "button" at bounding box center [148, 43] width 10 height 10
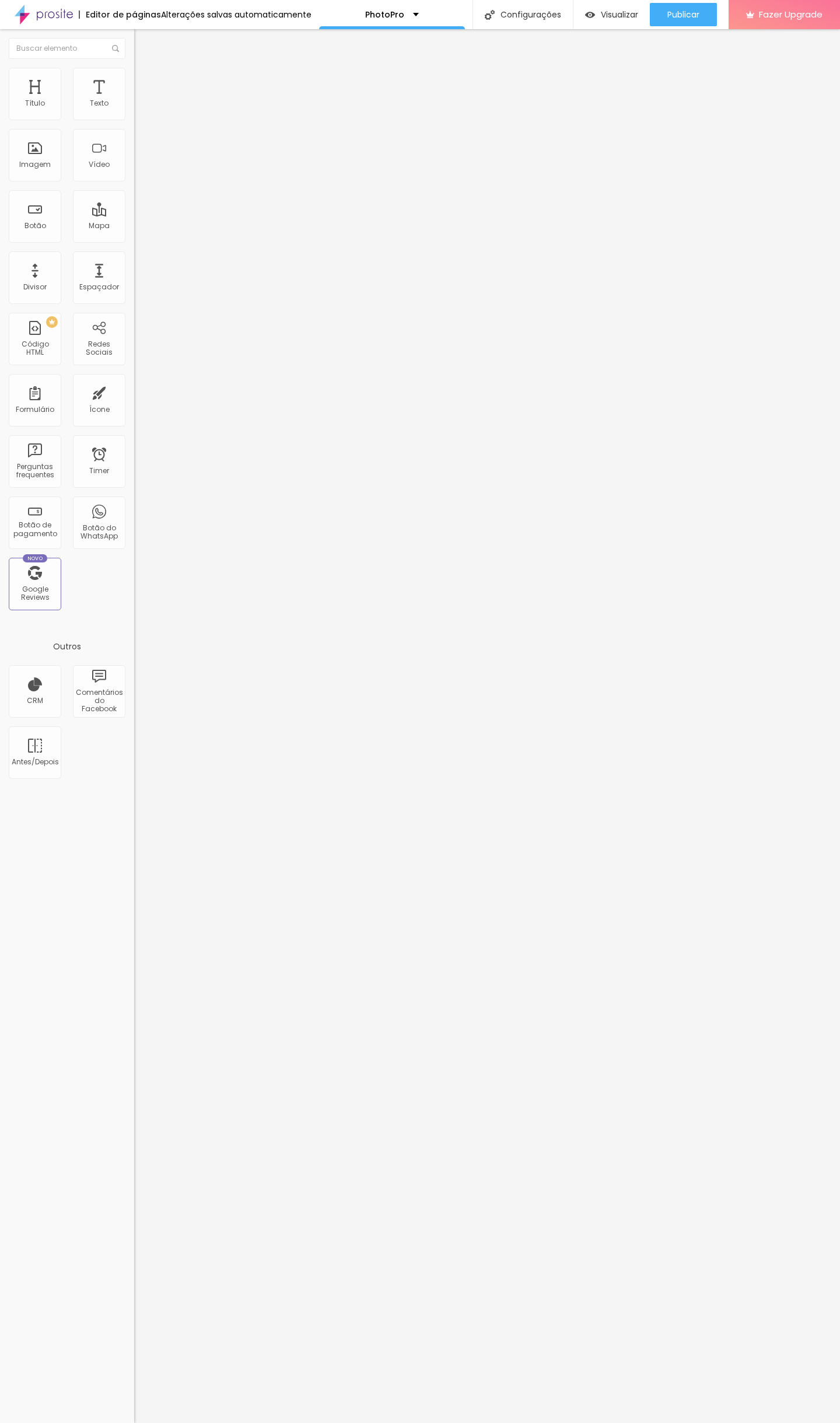
click at [128, 18] on div "Editor de páginas" at bounding box center [120, 14] width 82 height 8
click at [408, 12] on div "PhotoPro" at bounding box center [391, 14] width 54 height 8
click at [367, 42] on link "Proposta Filme" at bounding box center [341, 35] width 65 height 12
click at [134, 100] on img at bounding box center [137, 96] width 7 height 7
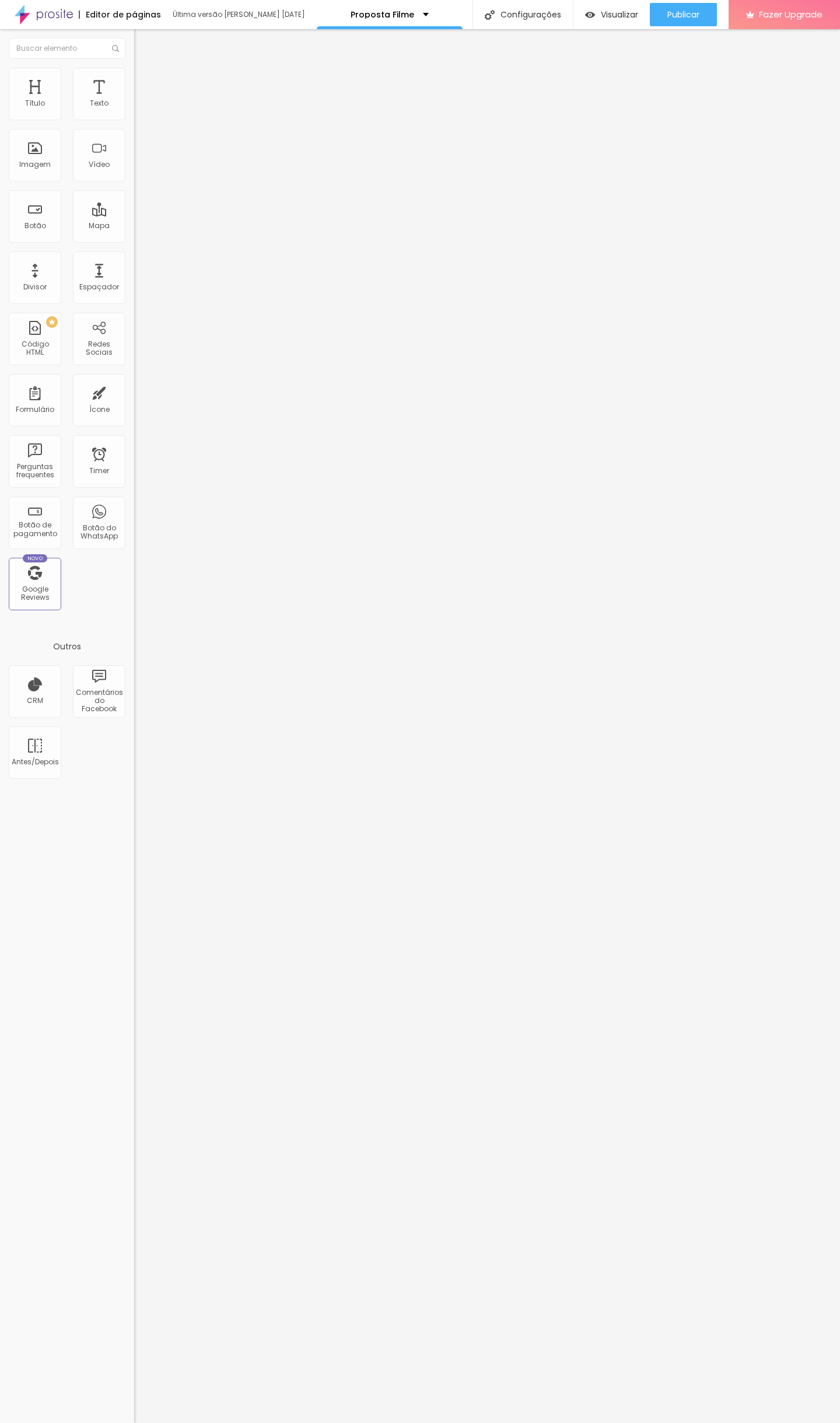
scroll to position [0, 502]
click at [134, 100] on img at bounding box center [137, 96] width 7 height 7
drag, startPoint x: 385, startPoint y: 569, endPoint x: 150, endPoint y: 574, distance: 235.1
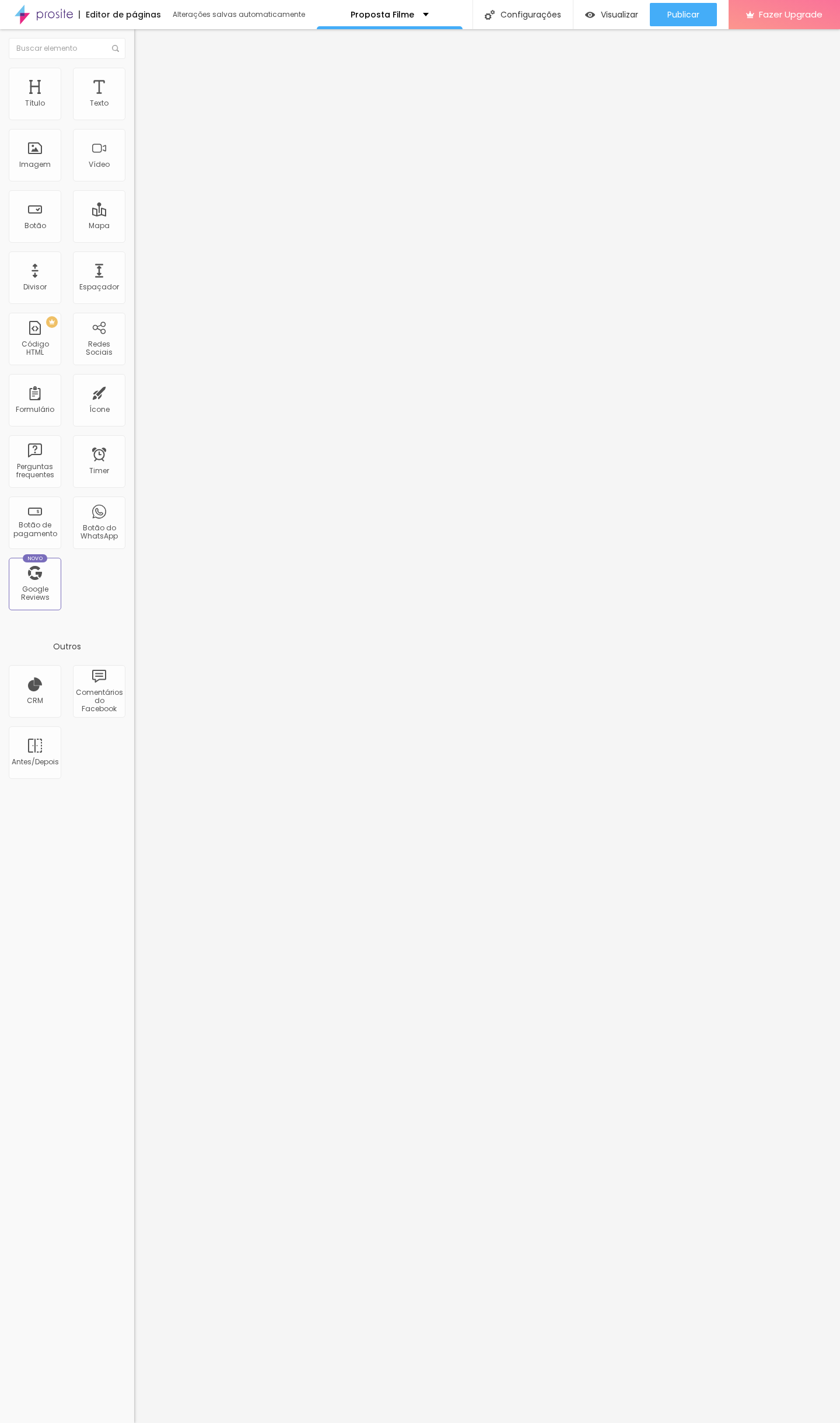
click at [150, 1423] on div "Código HTML 1 < iframe src = "https://gamma.app/embed/6uefix4sgnt1tzx" style = …" at bounding box center [420, 1450] width 840 height 55
click at [333, 1423] on div "< iframe src = "https://gamma.app/embed/6uefix4sgnt1tzx" style = "width: 800px;…" at bounding box center [432, 1441] width 817 height 0
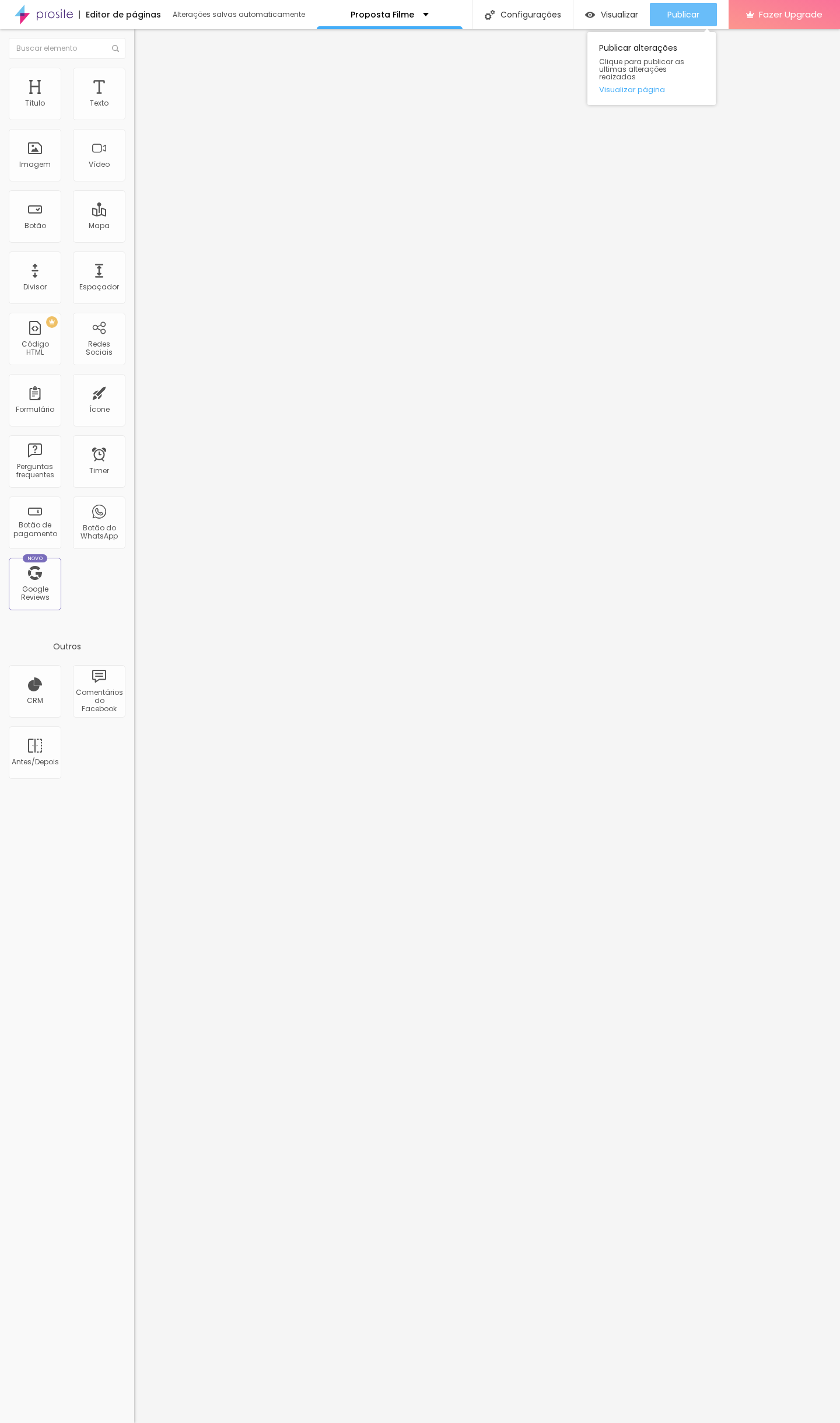
click at [676, 18] on span "Publicar" at bounding box center [683, 14] width 32 height 10
click at [414, 23] on div "Proposta Filme" at bounding box center [389, 14] width 145 height 29
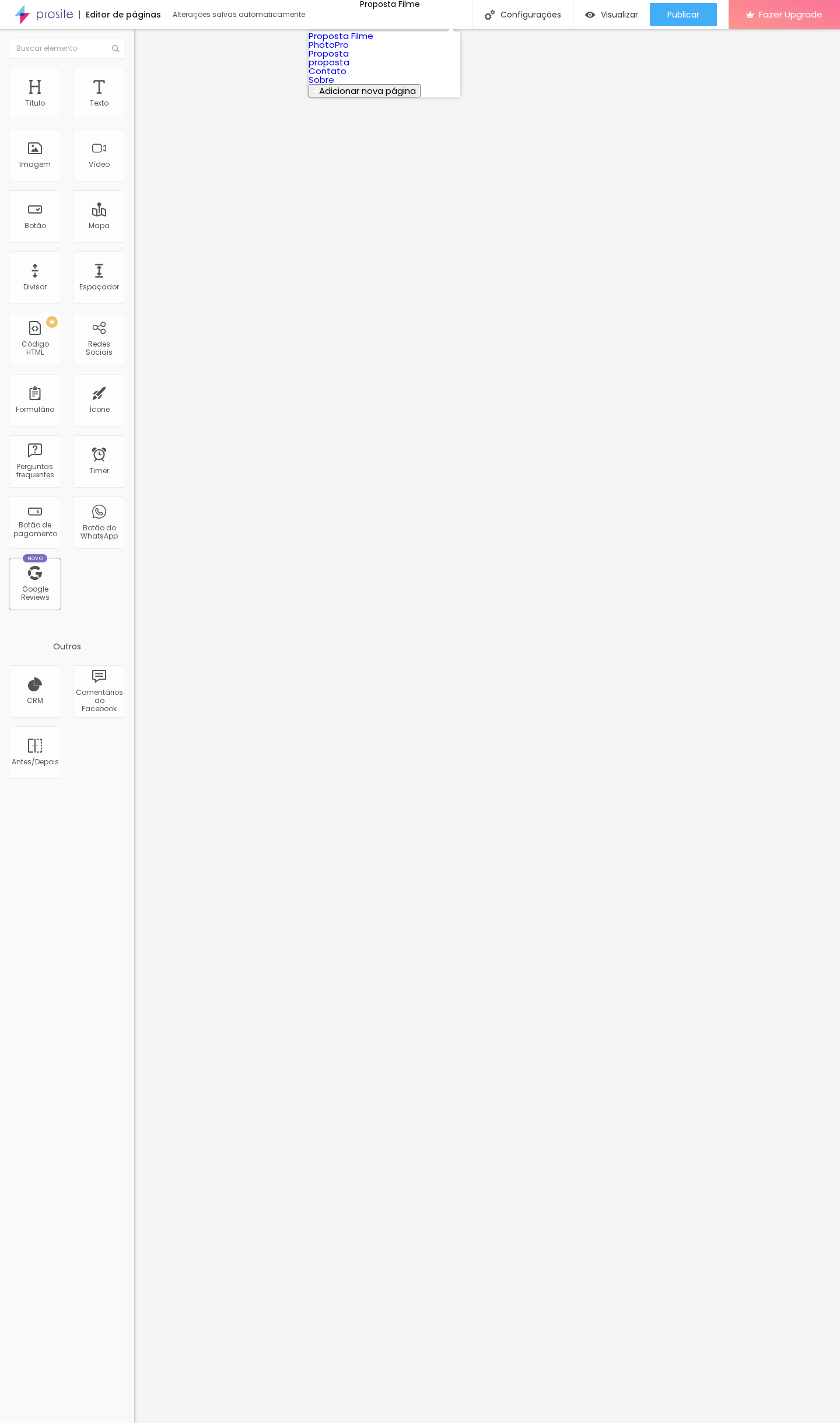
click at [349, 59] on link "Proposta" at bounding box center [329, 53] width 40 height 12
click at [134, 100] on img at bounding box center [137, 96] width 7 height 7
drag, startPoint x: 297, startPoint y: 570, endPoint x: 182, endPoint y: 575, distance: 115.1
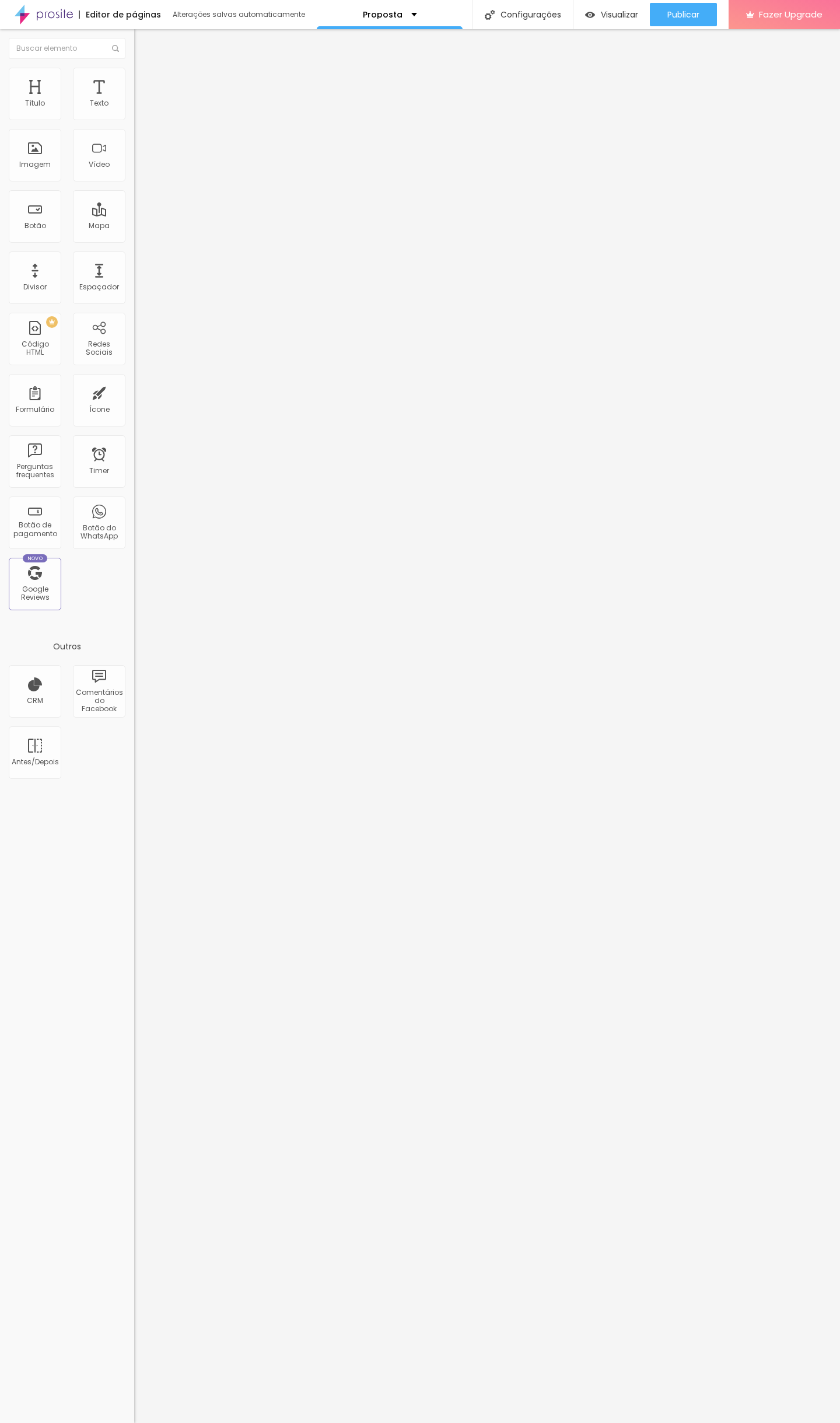
click at [178, 1423] on div "Código HTML 1 < iframe src = "https://gamma.app/embed/b100cp3uciigzas" style = …" at bounding box center [420, 1450] width 840 height 55
click at [309, 1423] on div "< iframe src = "https://gamma.app/embed/b100cp3uciigzas" style = "width: 1200px…" at bounding box center [432, 1441] width 817 height 0
drag, startPoint x: 355, startPoint y: 568, endPoint x: 157, endPoint y: 569, distance: 198.0
click at [157, 1423] on div "Código HTML 1 < iframe src = "https://gamma.app/embed/b100cp3uciigzas" style = …" at bounding box center [420, 1450] width 840 height 55
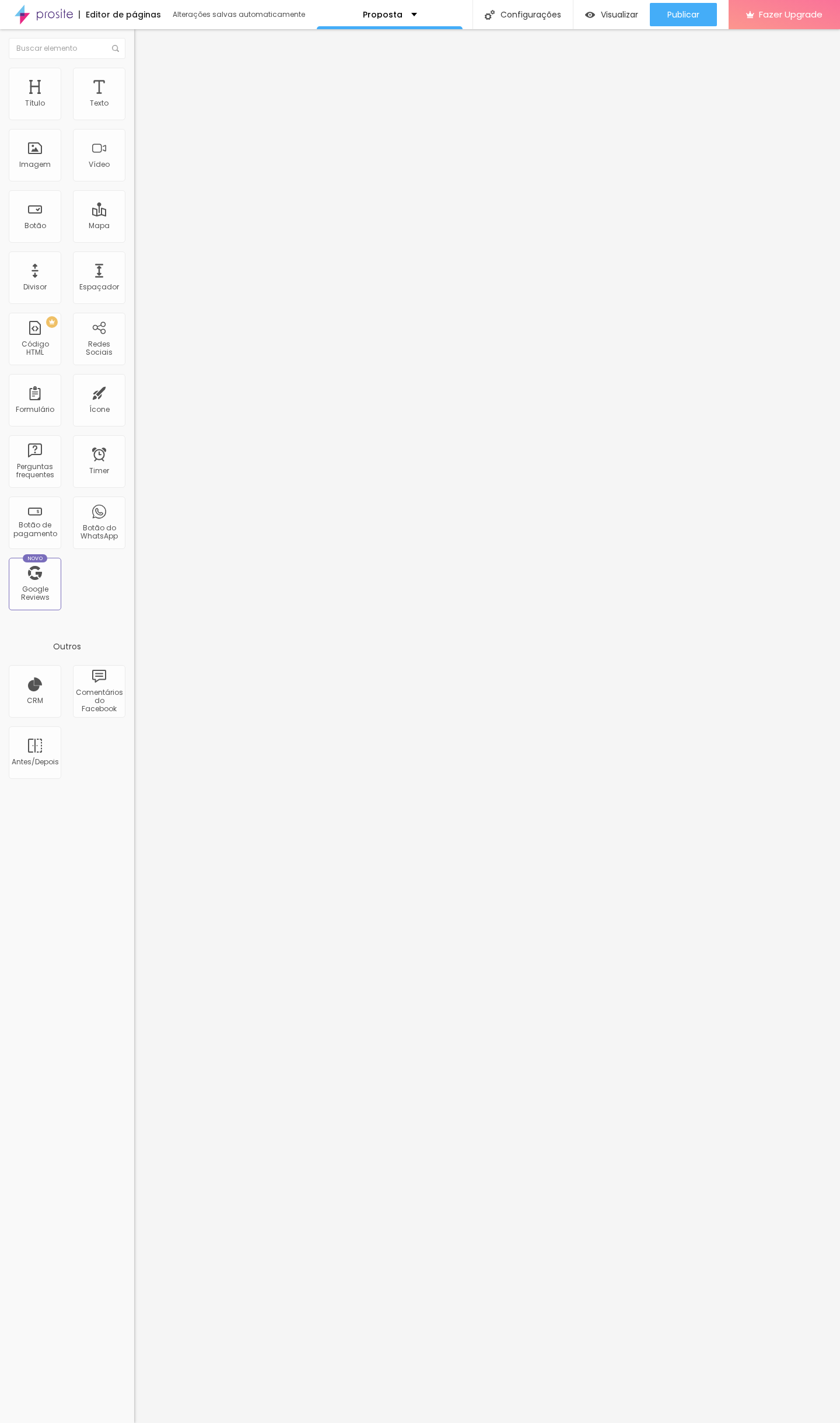
scroll to position [0, 1402]
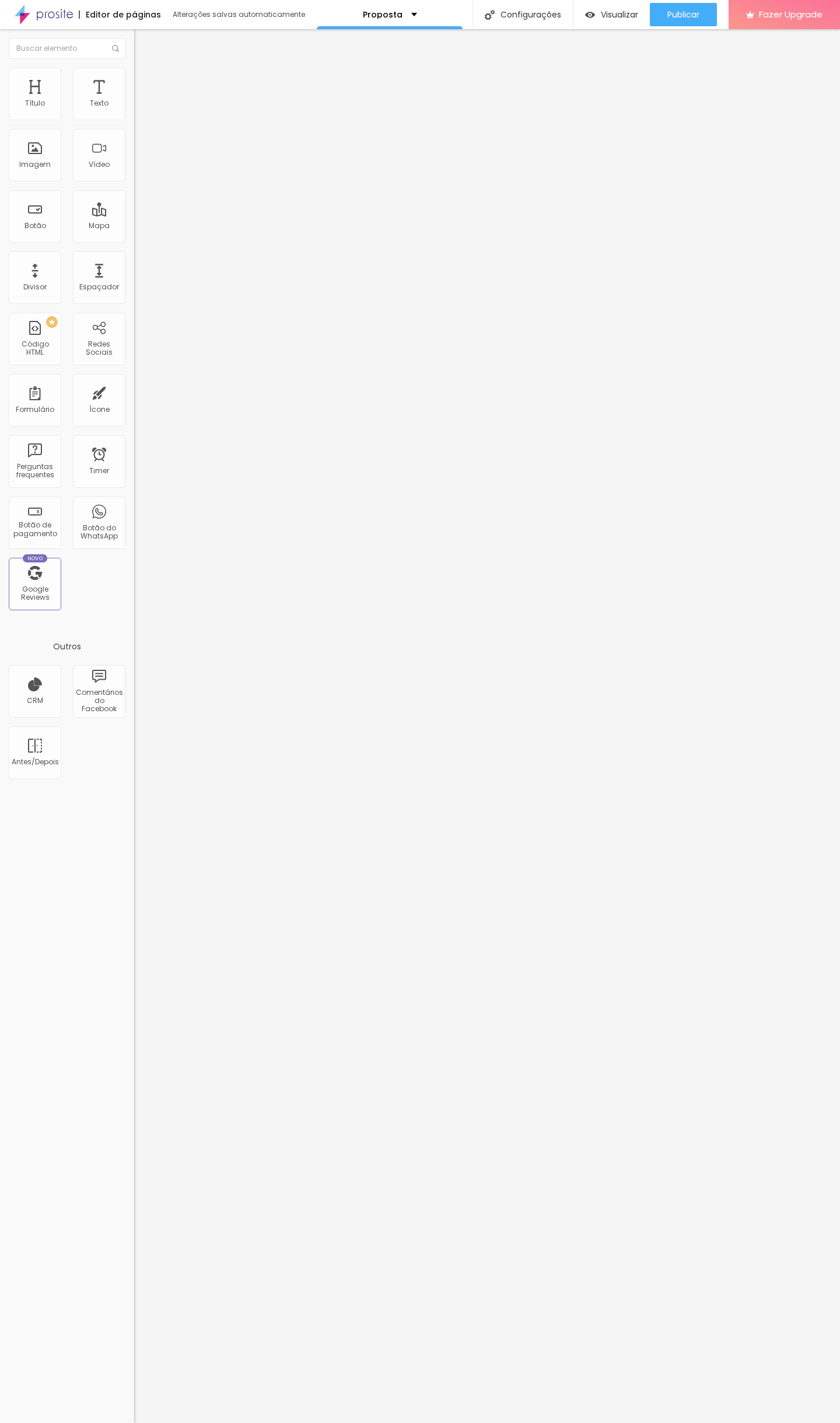
scroll to position [0, 1734]
click at [690, 21] on div "Publicar" at bounding box center [683, 14] width 32 height 23
click at [405, 16] on div "Proposta" at bounding box center [385, 14] width 55 height 8
click at [350, 68] on link "proposta" at bounding box center [329, 62] width 41 height 12
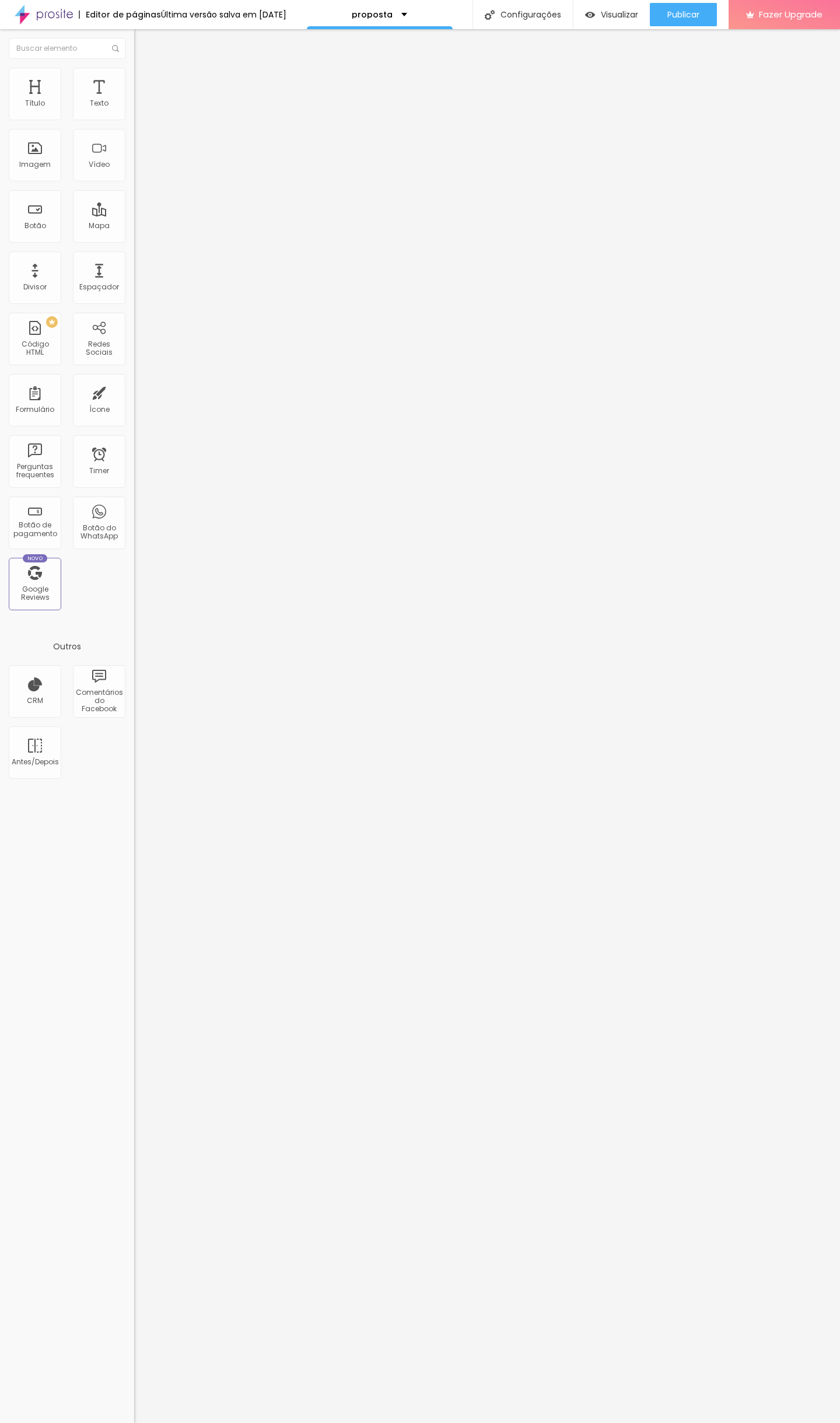
click at [134, 100] on img at bounding box center [137, 96] width 7 height 7
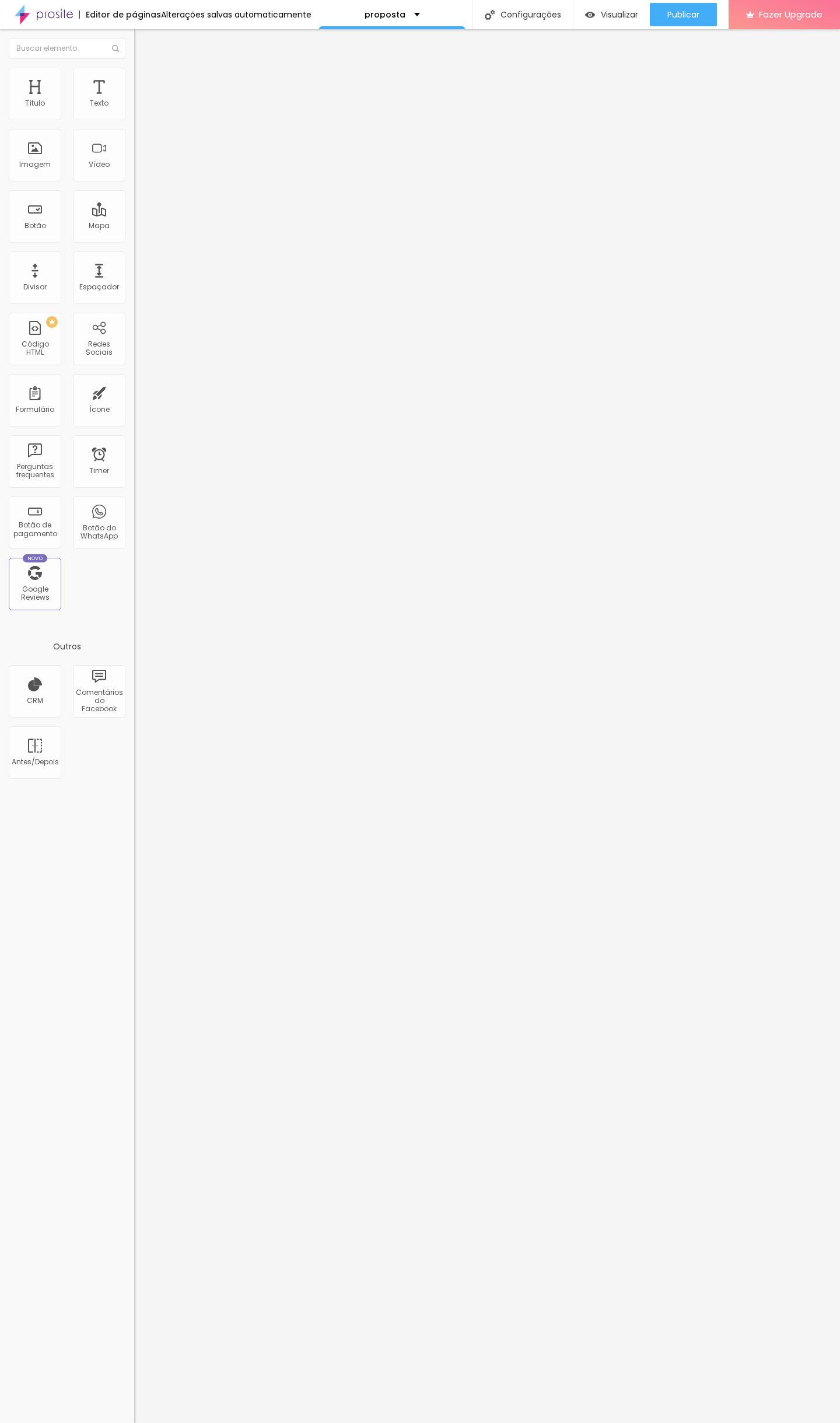
click at [697, 20] on div "Publicar" at bounding box center [683, 14] width 32 height 23
click at [413, 10] on div "proposta" at bounding box center [392, 14] width 55 height 8
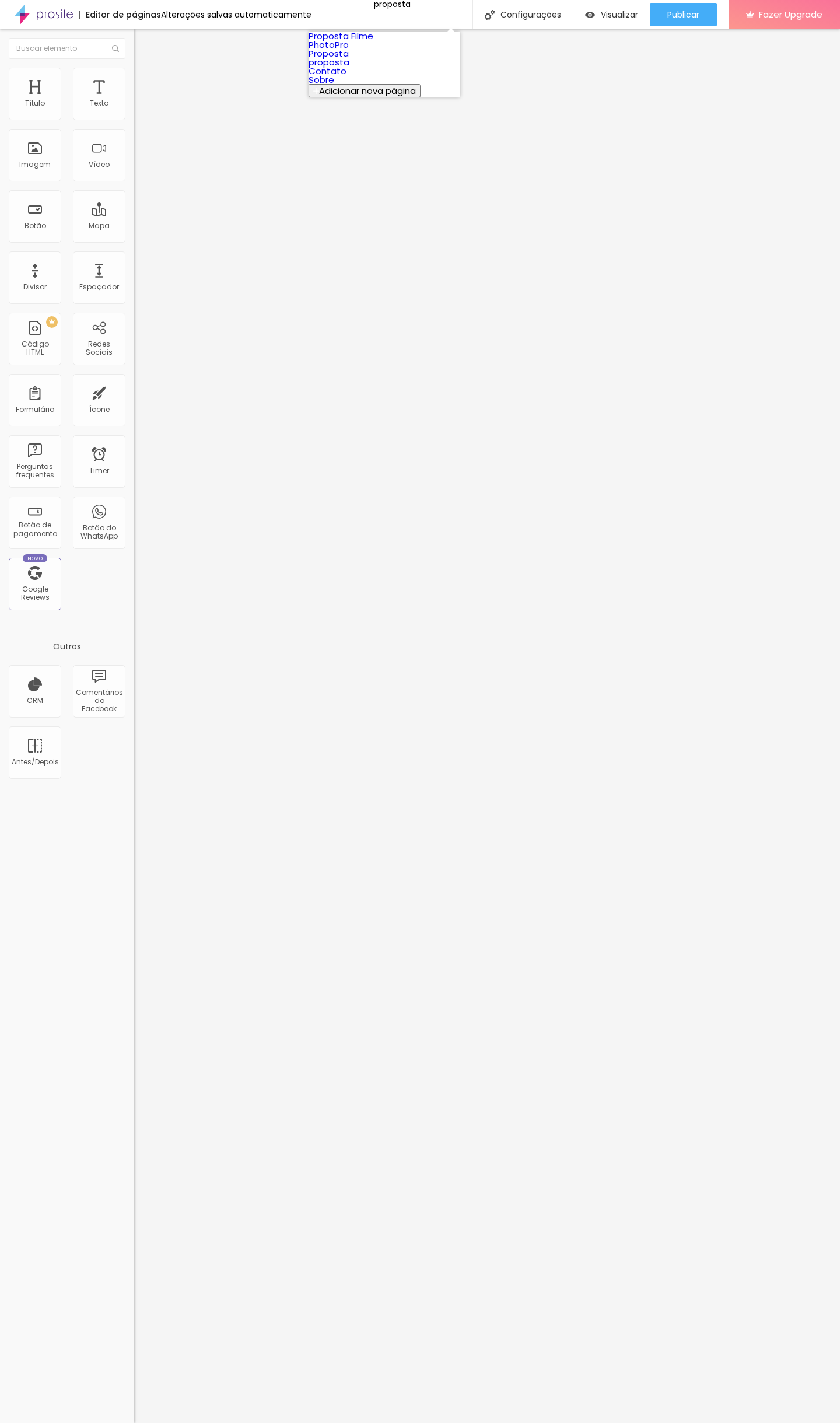
click at [374, 42] on link "Proposta Filme" at bounding box center [341, 35] width 65 height 12
click at [410, 13] on p "Proposta Filme" at bounding box center [384, 14] width 64 height 8
click at [349, 51] on link "PhotoPro" at bounding box center [329, 44] width 40 height 12
click at [408, 14] on div "PhotoPro" at bounding box center [391, 14] width 54 height 8
click at [349, 59] on link "Proposta" at bounding box center [329, 53] width 40 height 12
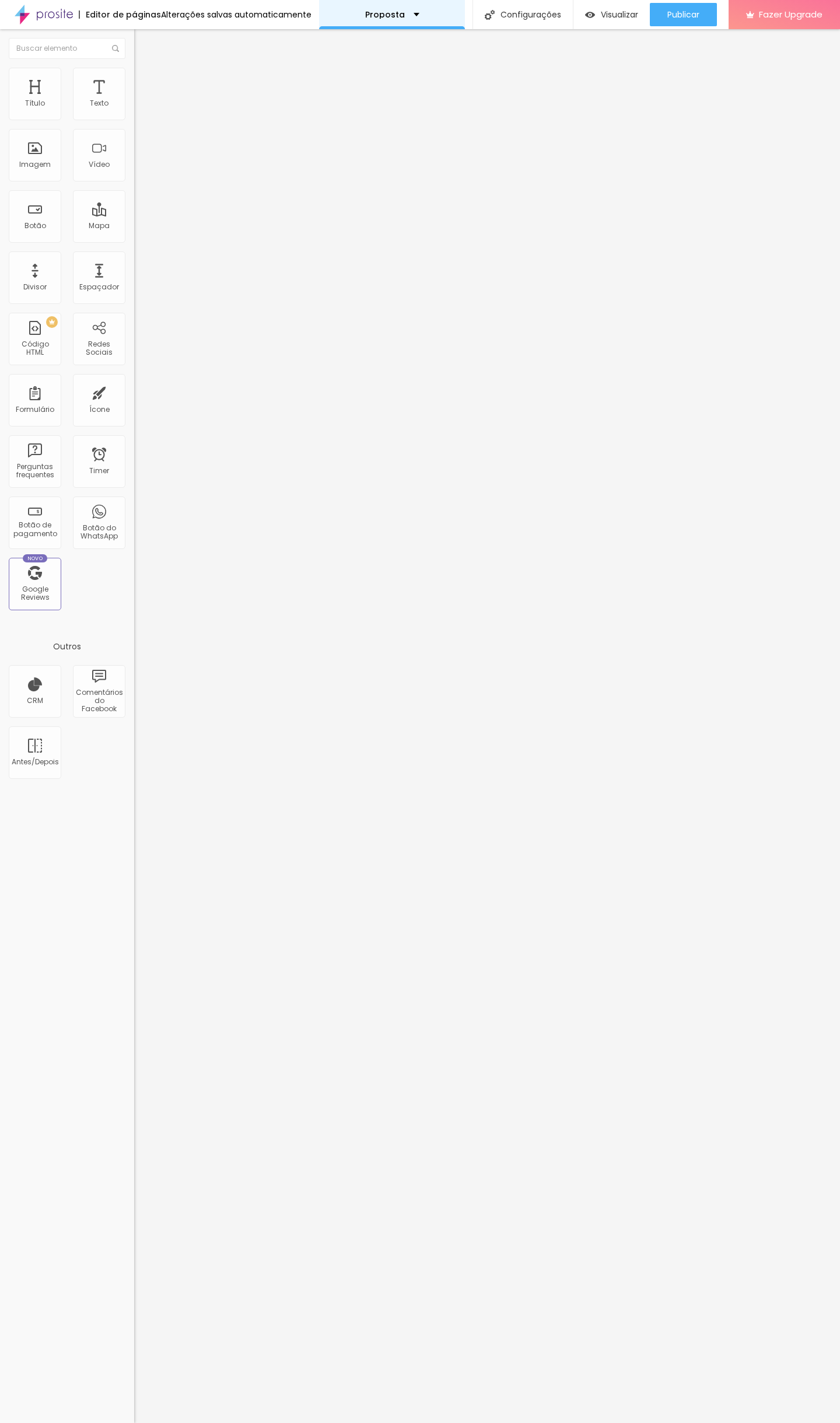
click at [397, 18] on p "Proposta" at bounding box center [384, 14] width 39 height 8
click at [346, 77] on link "Contato" at bounding box center [327, 71] width 38 height 12
click at [674, 10] on span "Publicar" at bounding box center [683, 14] width 32 height 10
